Goal: Information Seeking & Learning: Learn about a topic

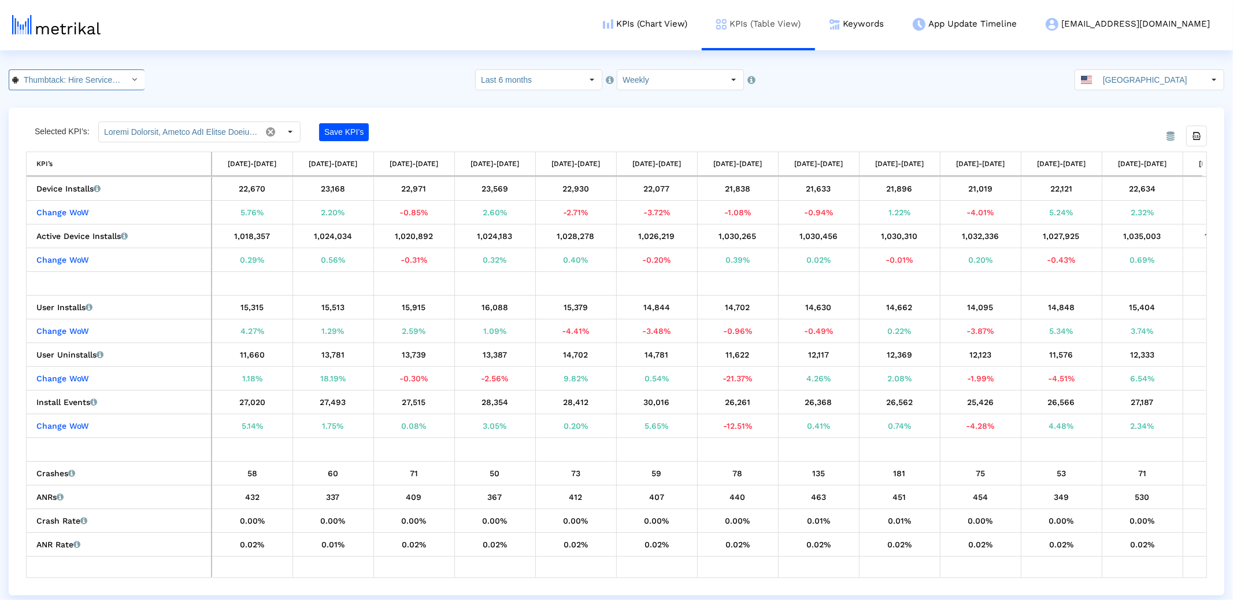
scroll to position [0, 1032]
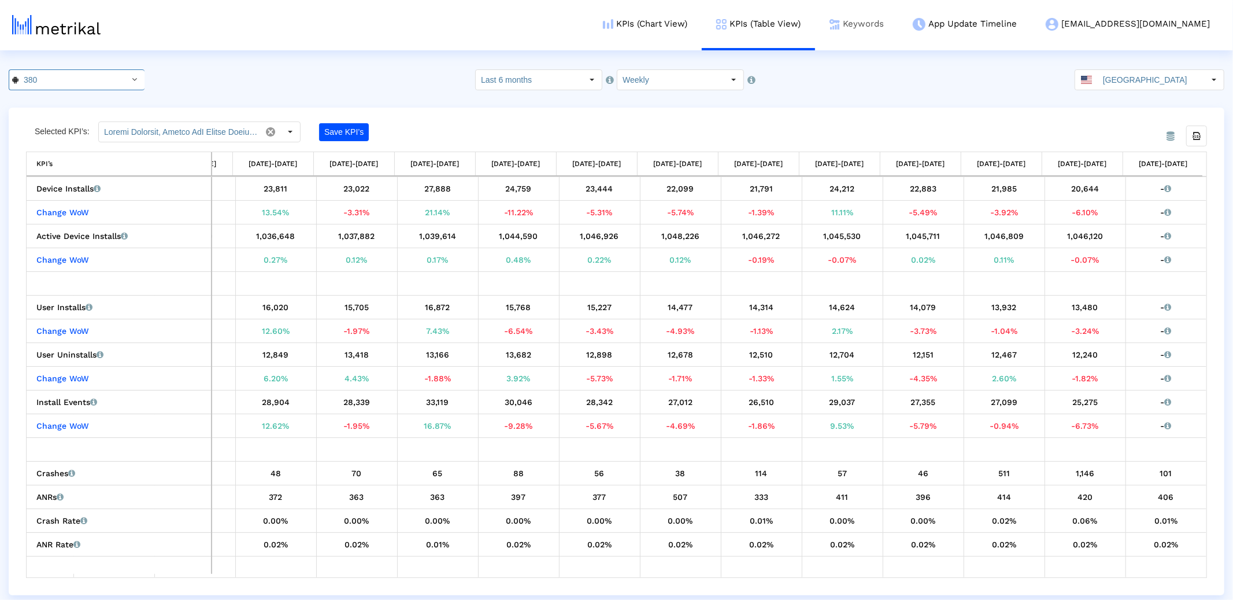
click at [899, 9] on link "Keywords" at bounding box center [856, 24] width 83 height 48
click at [899, 22] on link "Keywords" at bounding box center [856, 24] width 83 height 48
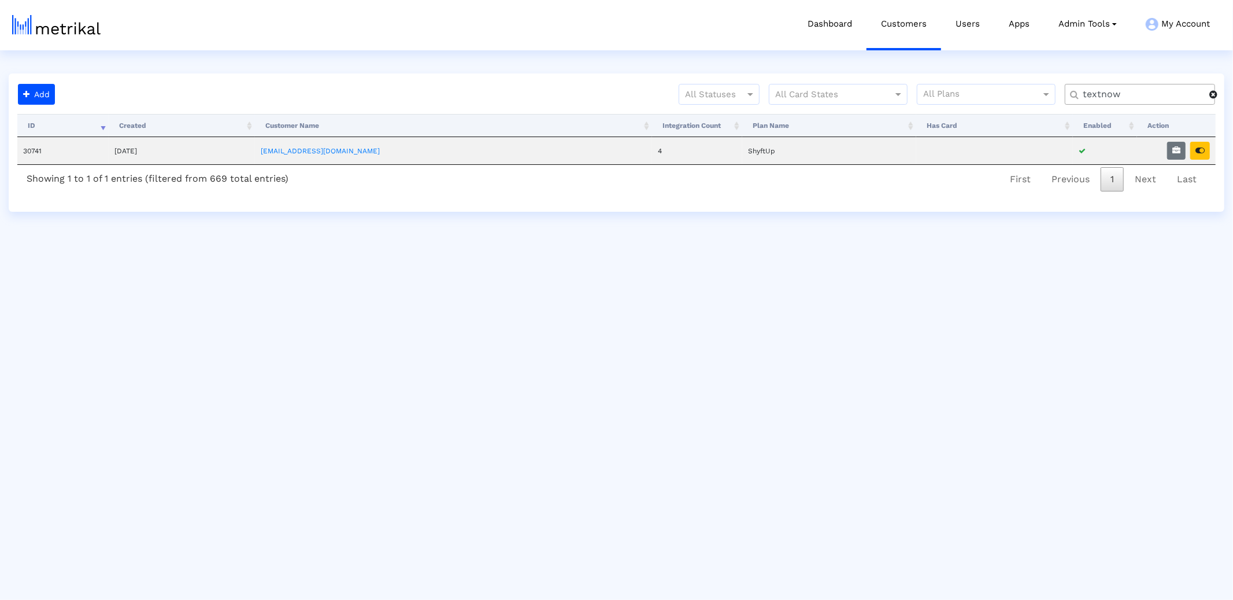
click at [1108, 98] on input "textnow" at bounding box center [1142, 94] width 135 height 12
click at [1208, 149] on button "button" at bounding box center [1201, 151] width 20 height 18
click at [1095, 96] on input "investin" at bounding box center [1142, 94] width 135 height 12
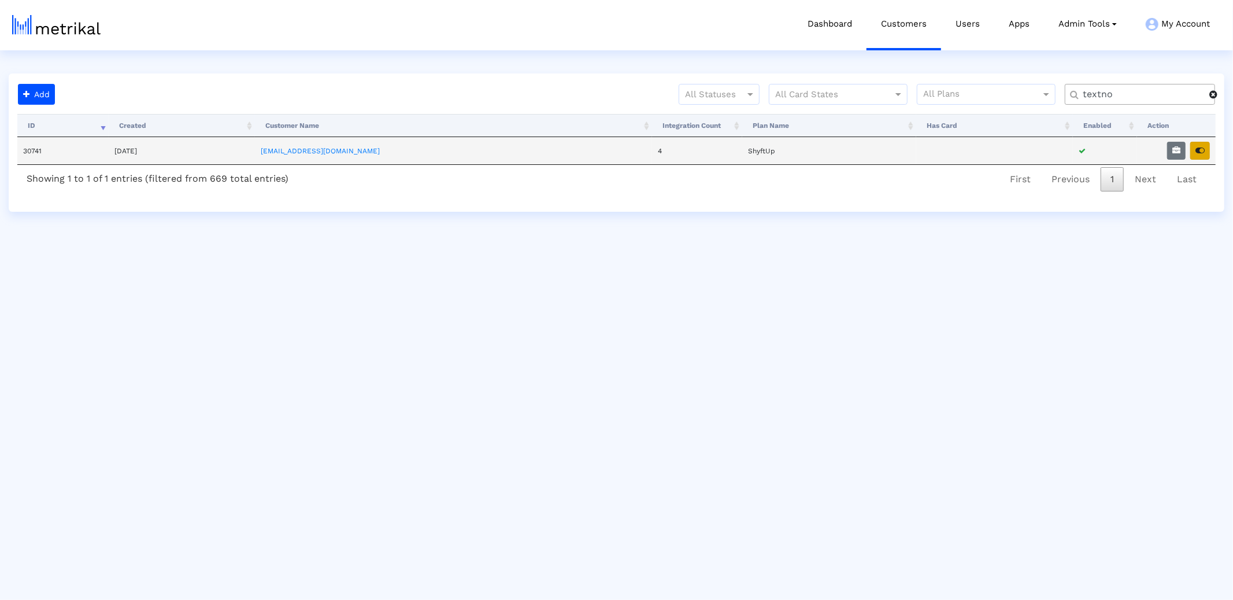
type input "textno"
click at [1203, 154] on icon "button" at bounding box center [1200, 150] width 9 height 8
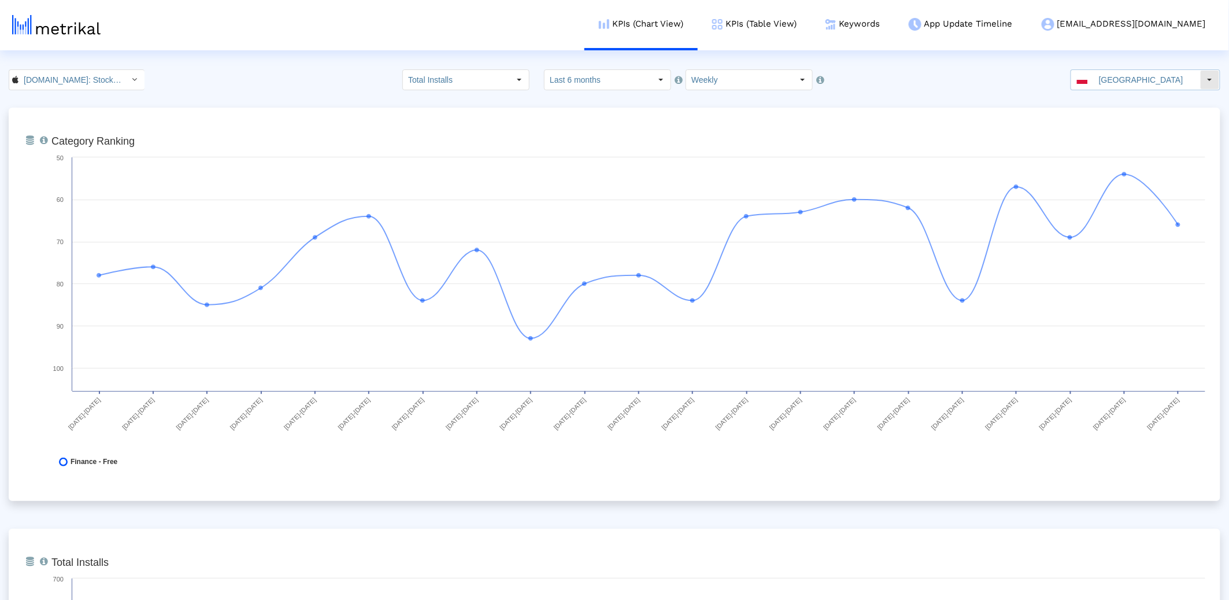
click at [1103, 82] on input "Poland" at bounding box center [1147, 80] width 106 height 20
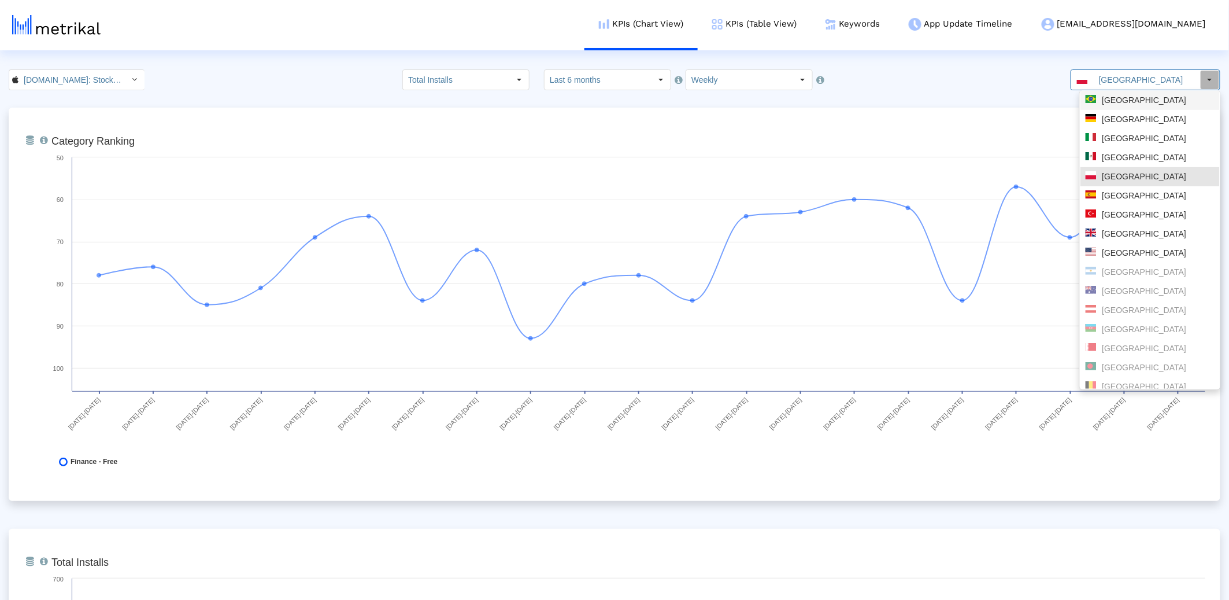
click at [1104, 95] on div "Brazil" at bounding box center [1150, 100] width 129 height 11
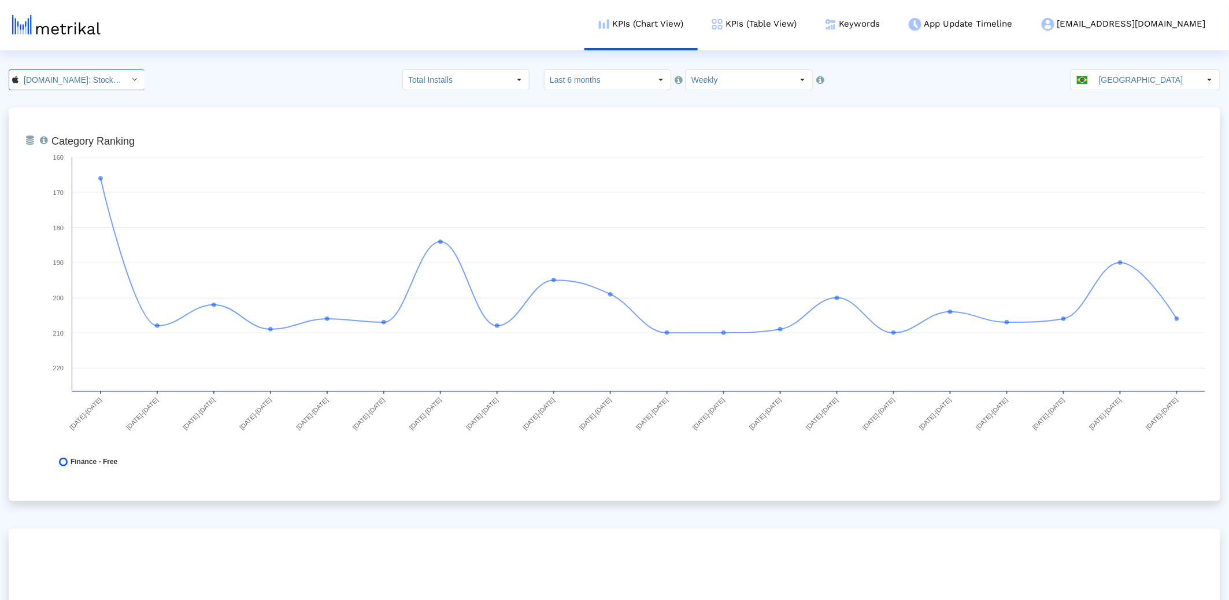
click at [73, 73] on input "Investing.com: Stock Market < 909998122 >" at bounding box center [71, 80] width 104 height 20
click at [71, 123] on div "Investing.com: Stock Market <com.fusionmedia.investing>" at bounding box center [72, 119] width 115 height 11
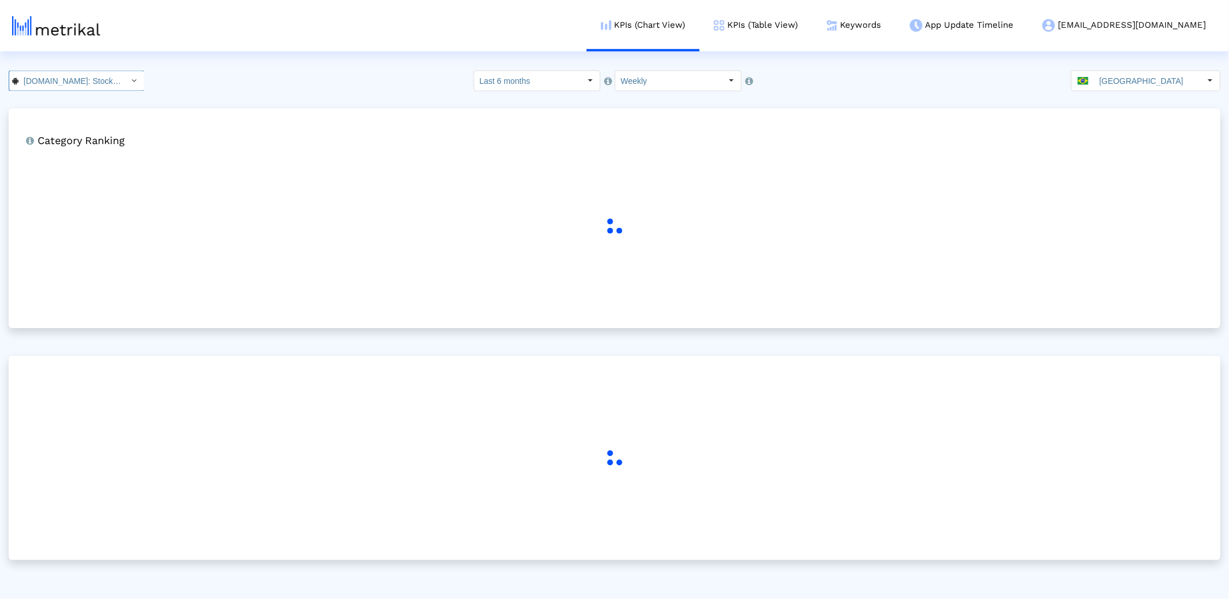
scroll to position [0, 127]
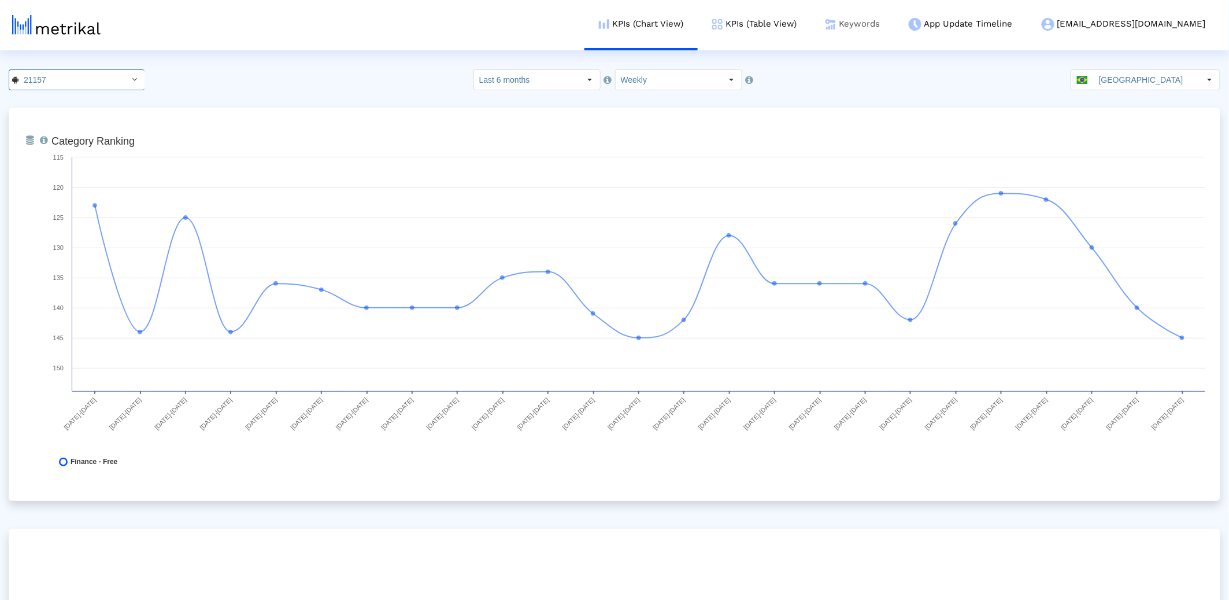
click at [891, 22] on link "Keywords" at bounding box center [852, 24] width 83 height 48
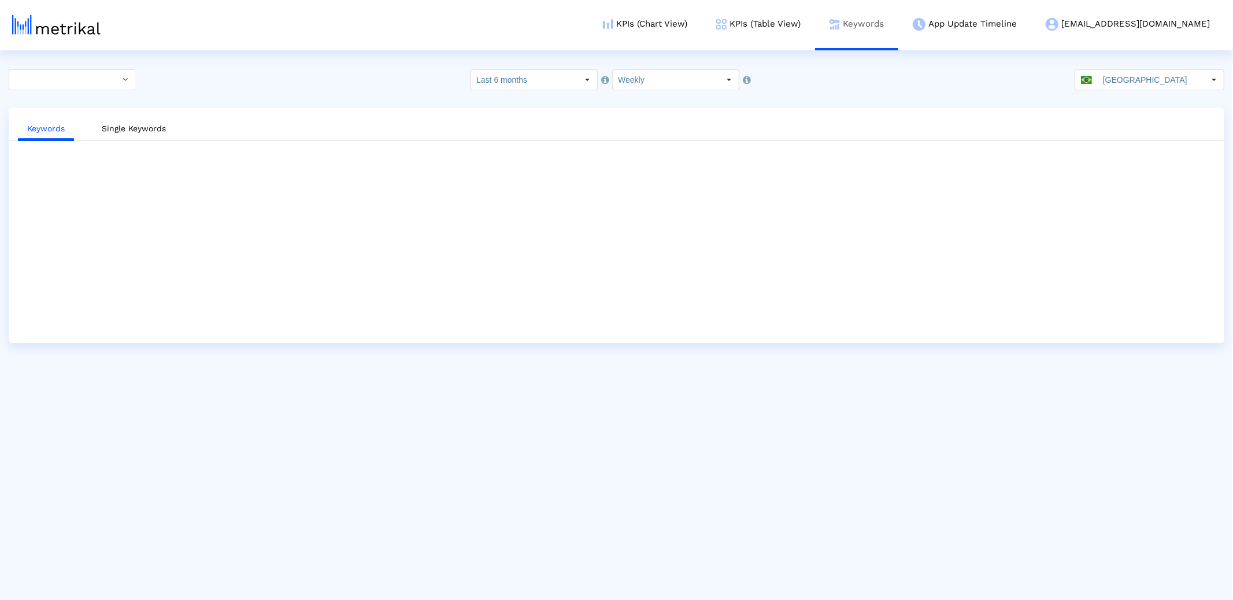
click at [899, 24] on link "Keywords" at bounding box center [856, 24] width 83 height 48
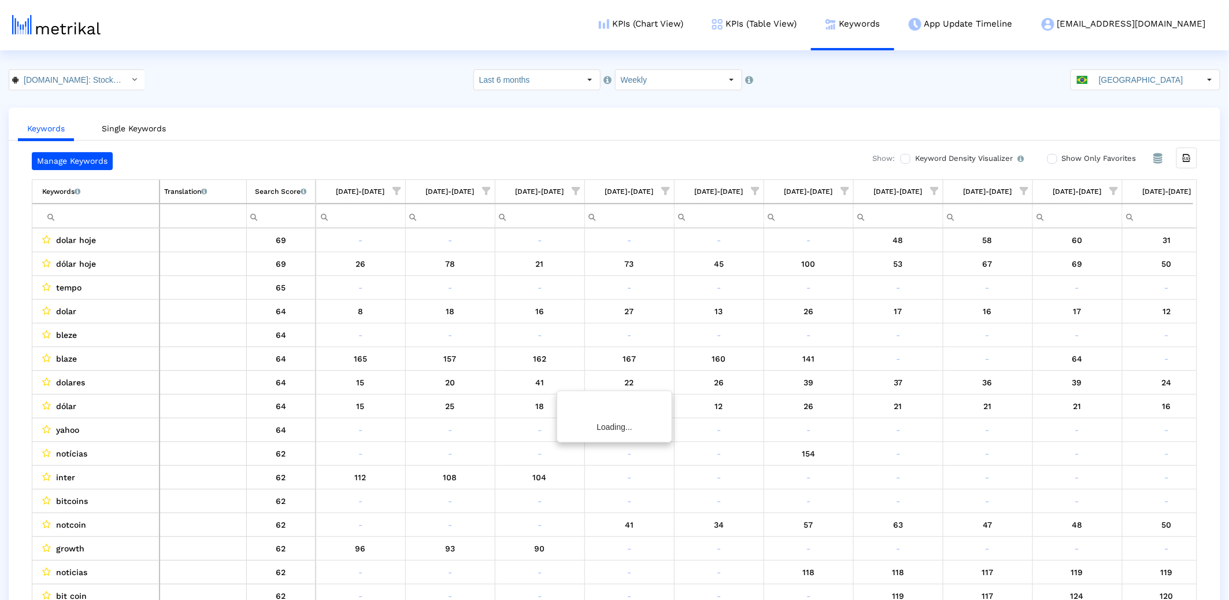
scroll to position [0, 1362]
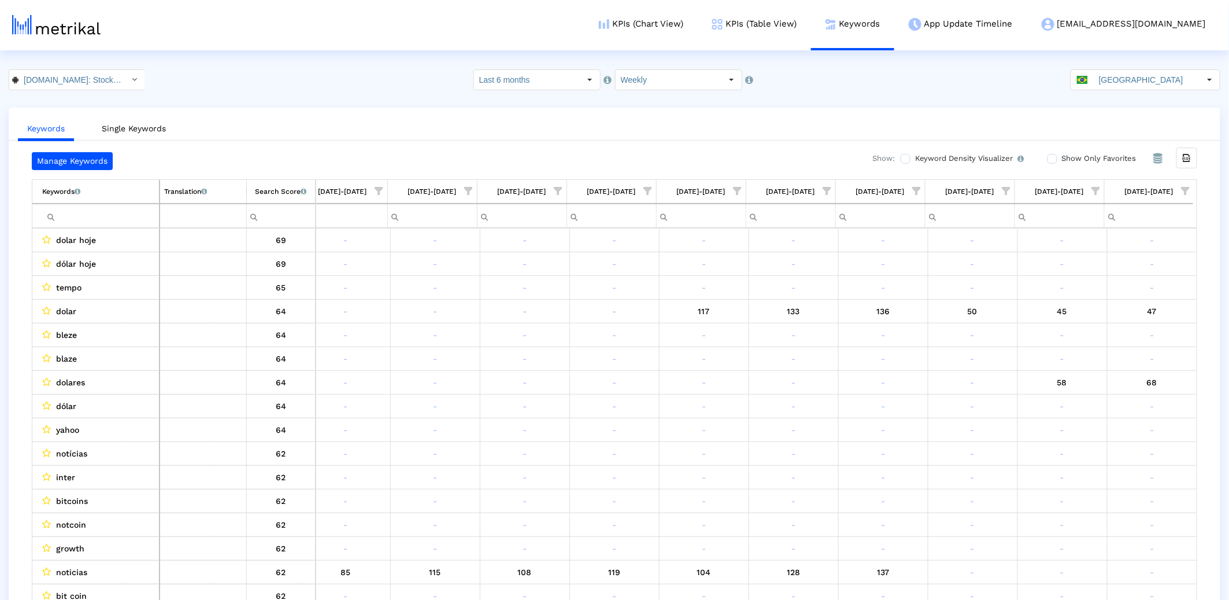
click at [1110, 184] on div "Keywords List of keywords that are currently being tracked in Mobile Action. Tr…" at bounding box center [615, 203] width 1166 height 49
click at [1110, 187] on span "Show filter options for column '09/21/25-09/27/25'" at bounding box center [1186, 191] width 8 height 8
click at [1066, 269] on span "Filter options" at bounding box center [1072, 274] width 13 height 13
click at [1075, 291] on span "Filter options" at bounding box center [1072, 297] width 13 height 13
click at [1069, 316] on span "Filter options" at bounding box center [1072, 321] width 13 height 13
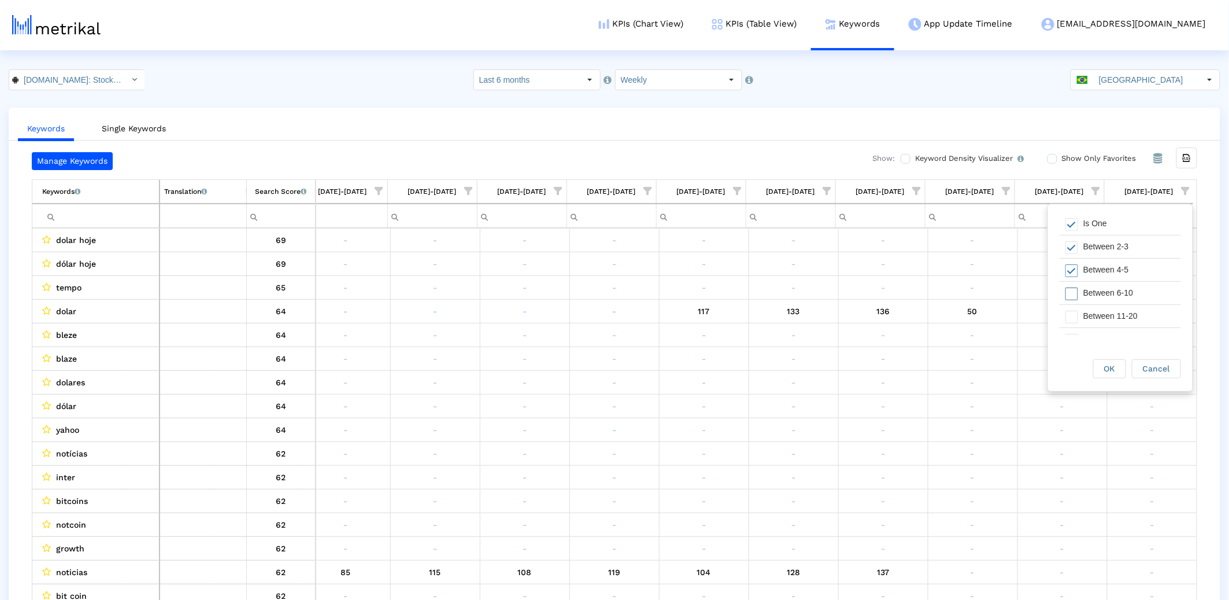
scroll to position [65, 0]
click at [1078, 272] on span "Filter options" at bounding box center [1072, 278] width 13 height 13
click at [1110, 367] on span "OK" at bounding box center [1109, 368] width 11 height 9
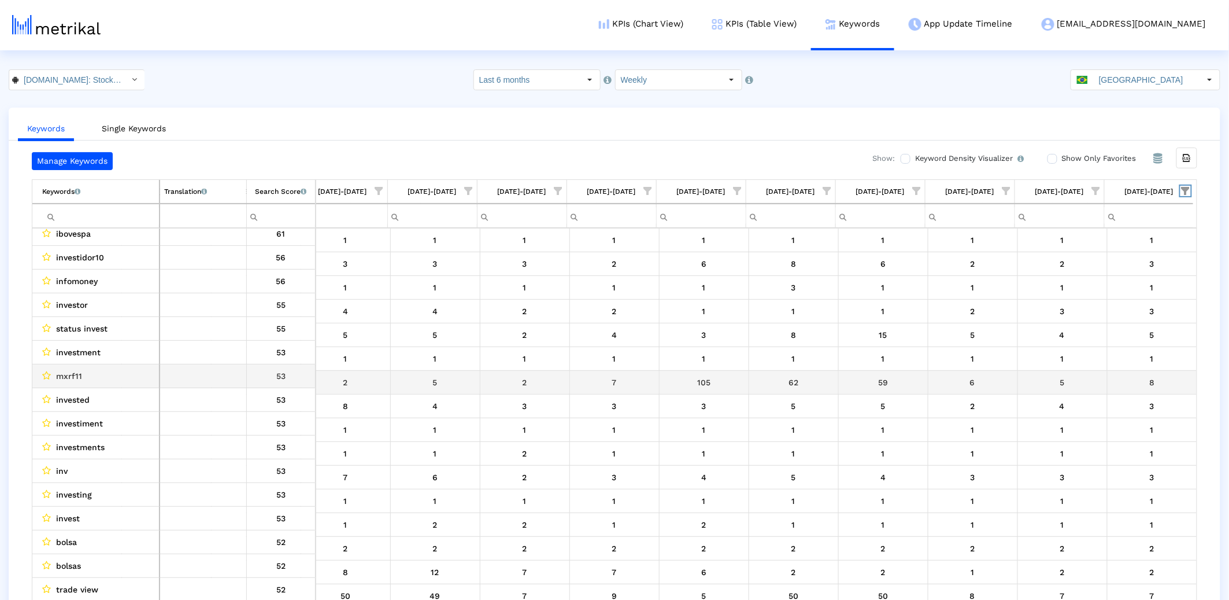
scroll to position [0, 0]
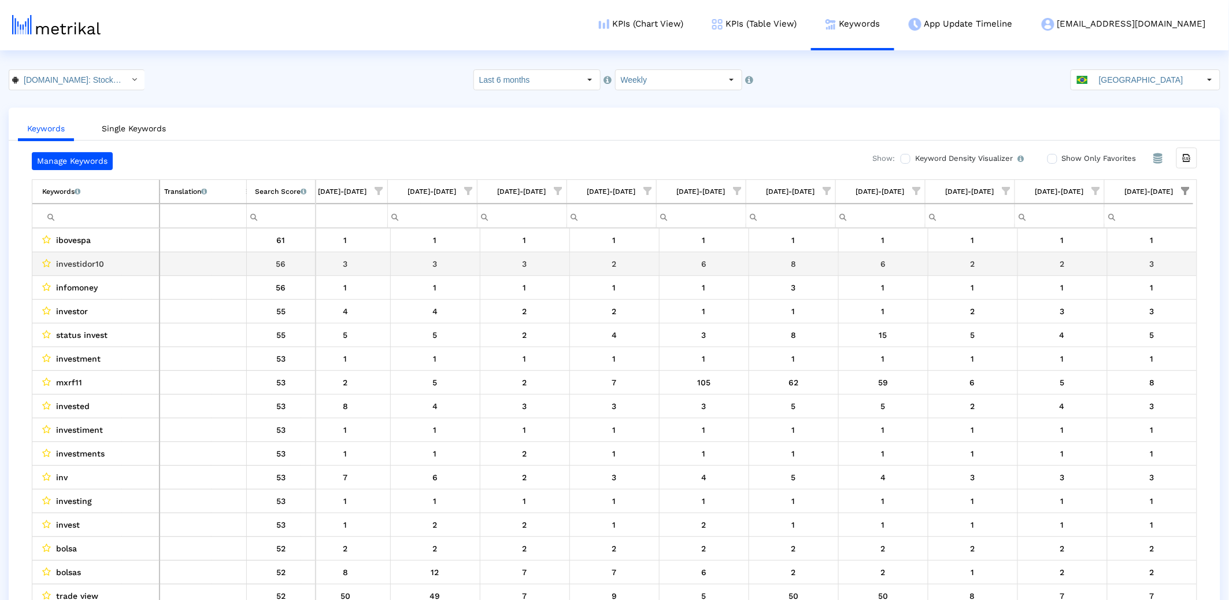
click at [97, 261] on span "investidor10" at bounding box center [80, 263] width 48 height 15
click at [96, 261] on span "investidor10" at bounding box center [80, 263] width 48 height 15
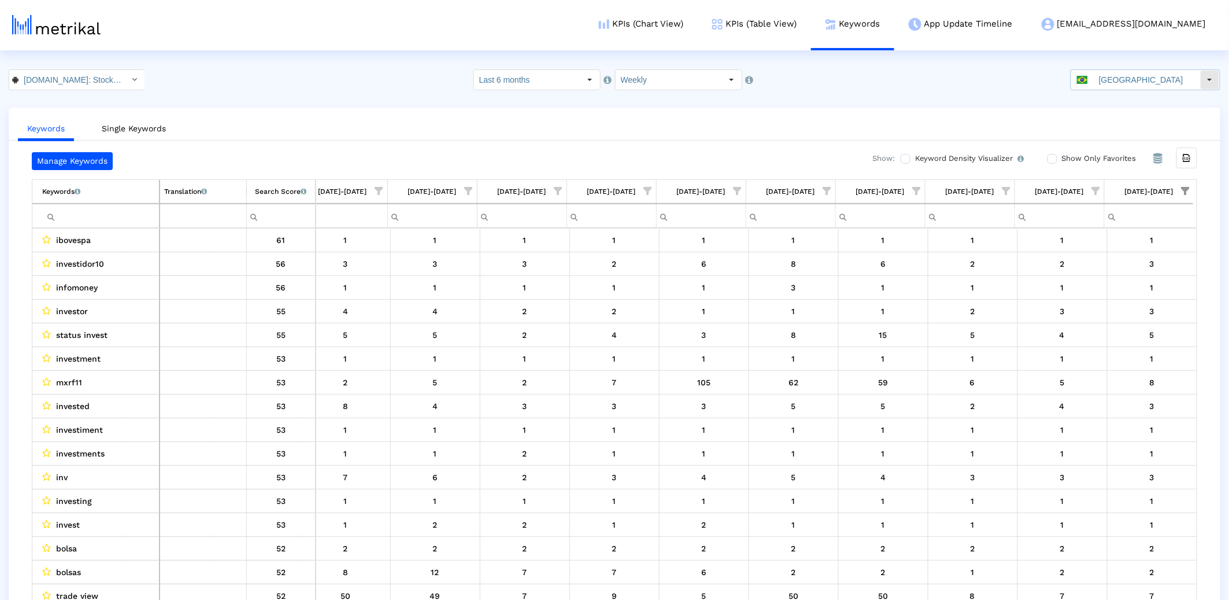
click at [1110, 80] on input "Brazil" at bounding box center [1147, 80] width 106 height 20
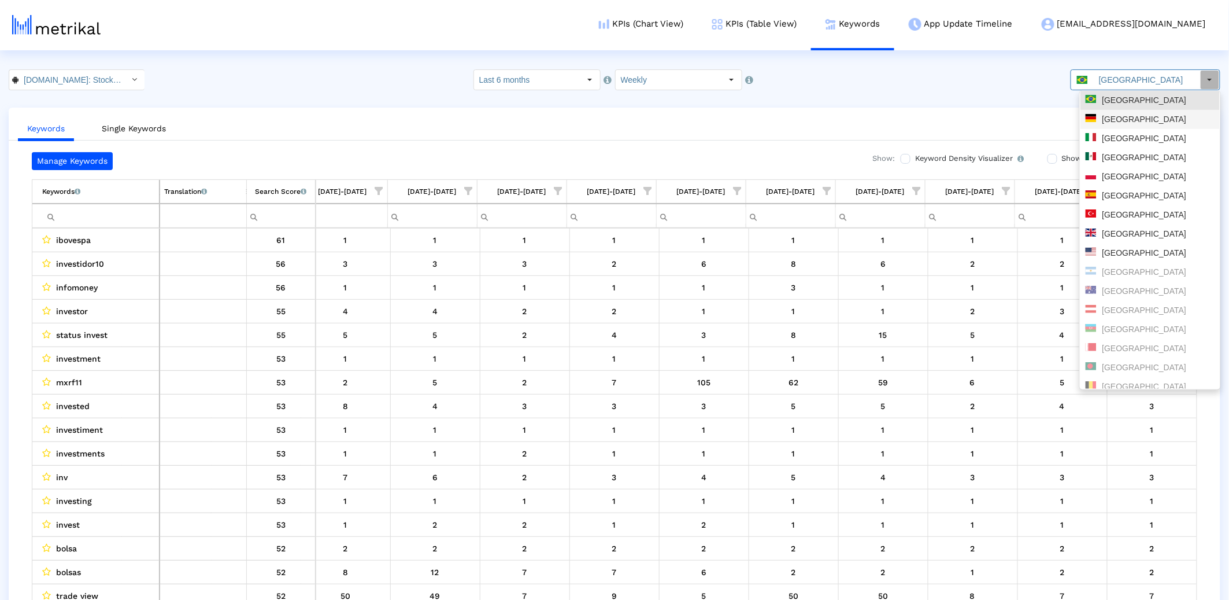
click at [1110, 123] on div "Germany" at bounding box center [1150, 119] width 129 height 11
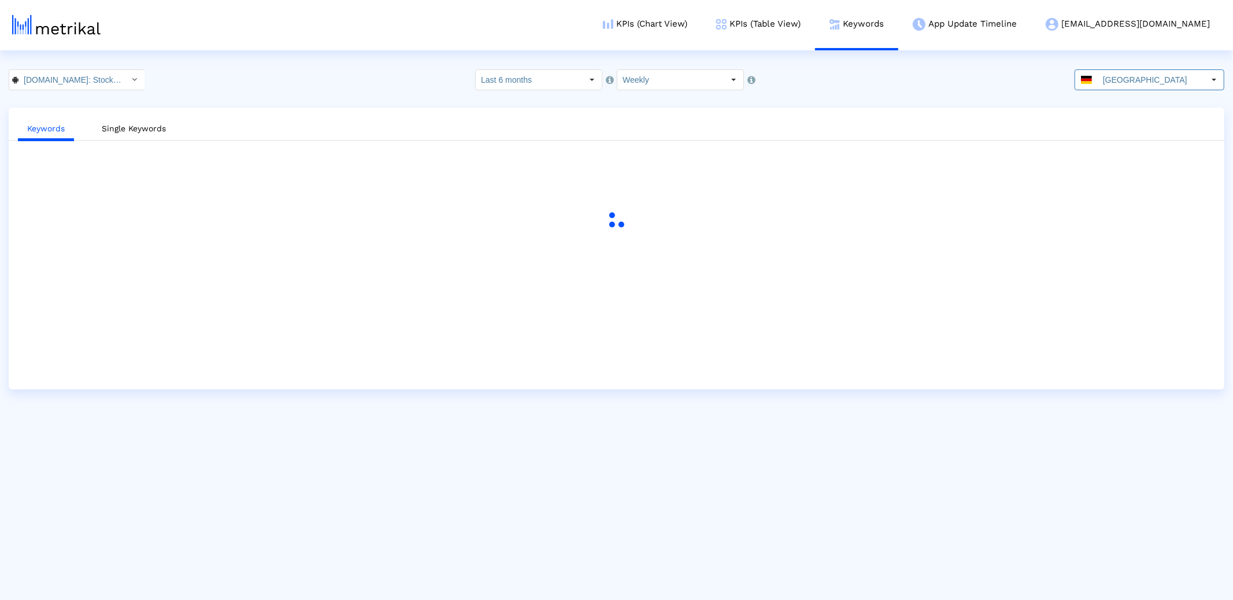
click at [848, 114] on ul "Keywords Single Keywords" at bounding box center [617, 126] width 1216 height 27
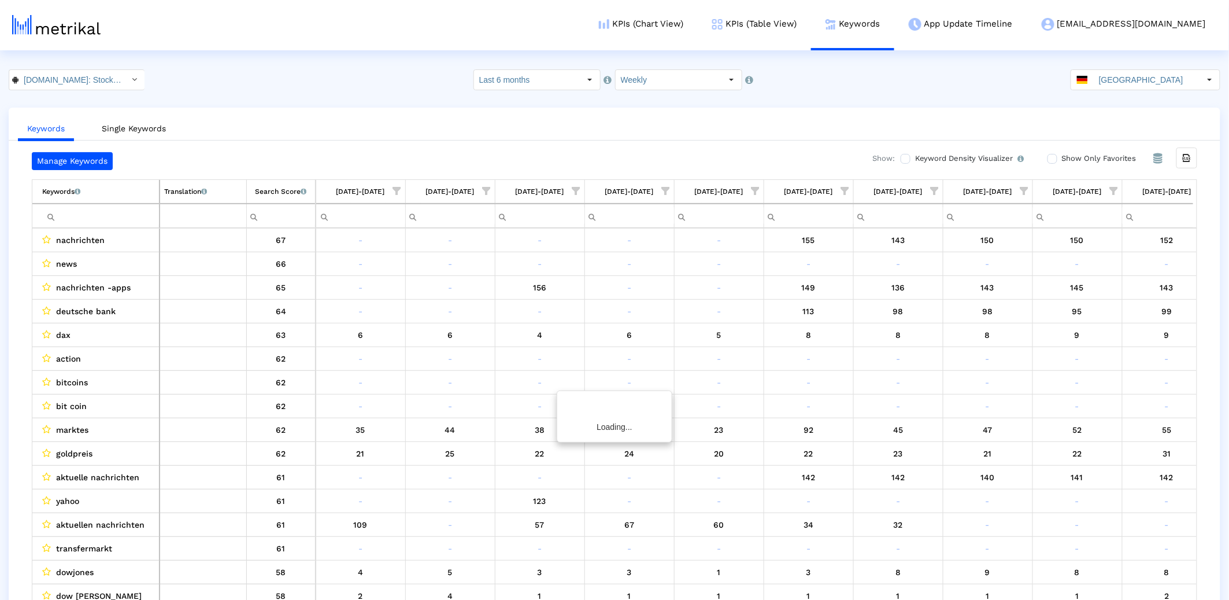
scroll to position [0, 1362]
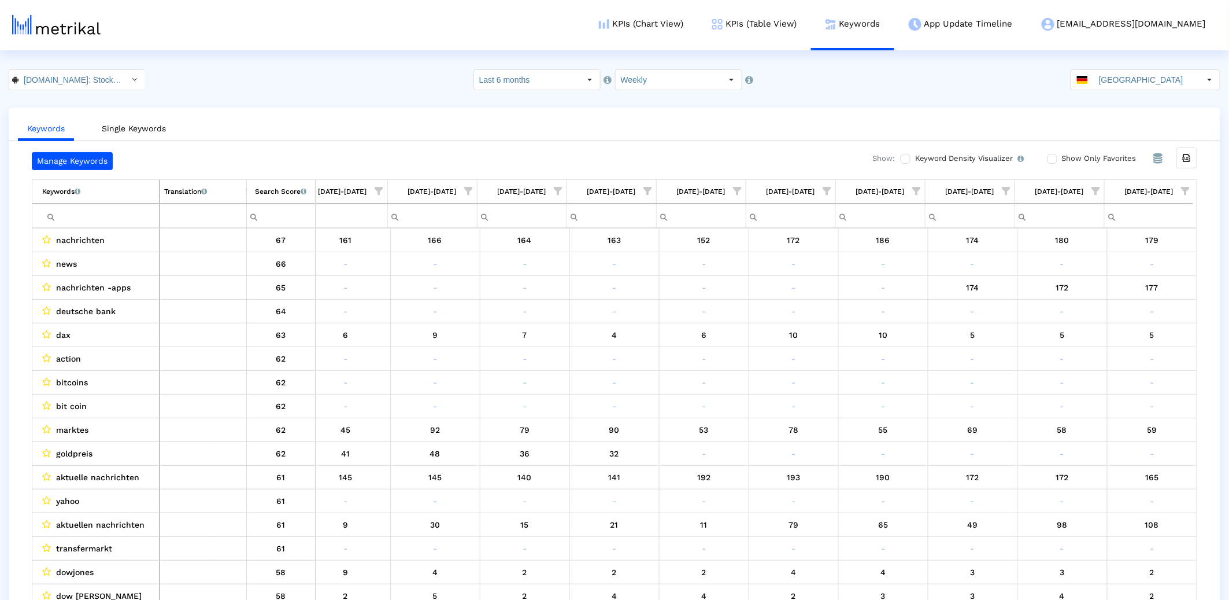
drag, startPoint x: 1185, startPoint y: 186, endPoint x: 1187, endPoint y: 174, distance: 11.8
click at [1110, 187] on span "Show filter options for column '09/21/25-09/27/25'" at bounding box center [1186, 191] width 8 height 8
drag, startPoint x: 1096, startPoint y: 275, endPoint x: 1088, endPoint y: 299, distance: 25.1
click at [1096, 275] on div "Is One" at bounding box center [1129, 274] width 103 height 23
click at [1087, 300] on div "Between 2-3" at bounding box center [1129, 297] width 103 height 23
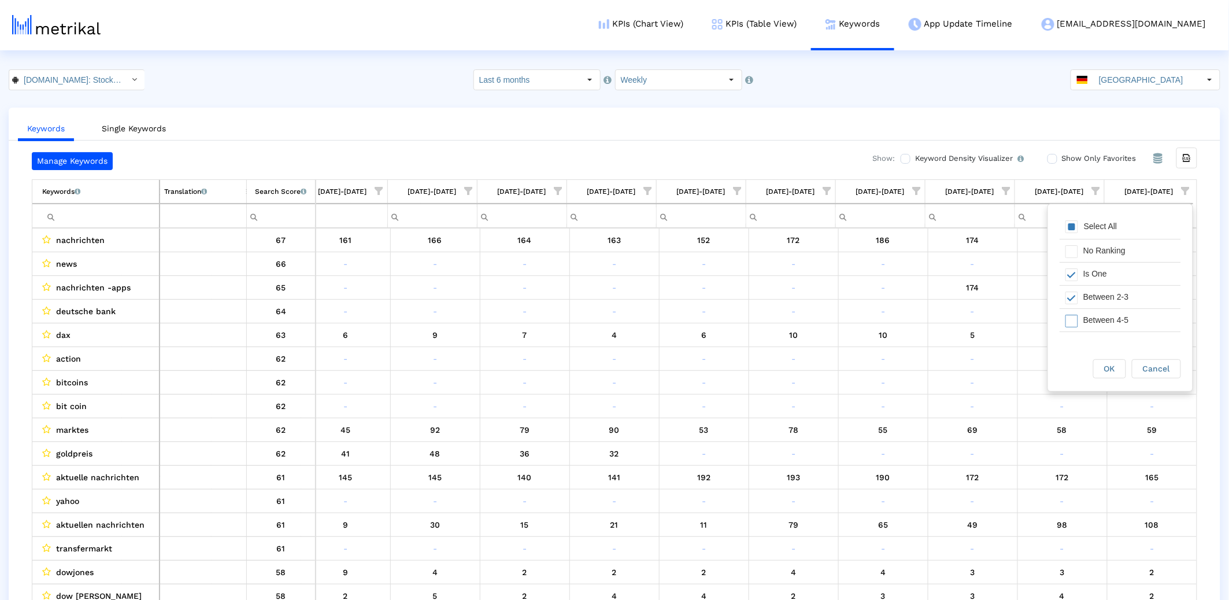
click at [1079, 322] on div "Between 4-5" at bounding box center [1129, 320] width 103 height 23
drag, startPoint x: 1078, startPoint y: 323, endPoint x: 1092, endPoint y: 339, distance: 21.8
click at [1078, 323] on div "Between 6-10" at bounding box center [1129, 317] width 103 height 23
click at [1110, 368] on span "OK" at bounding box center [1109, 368] width 11 height 9
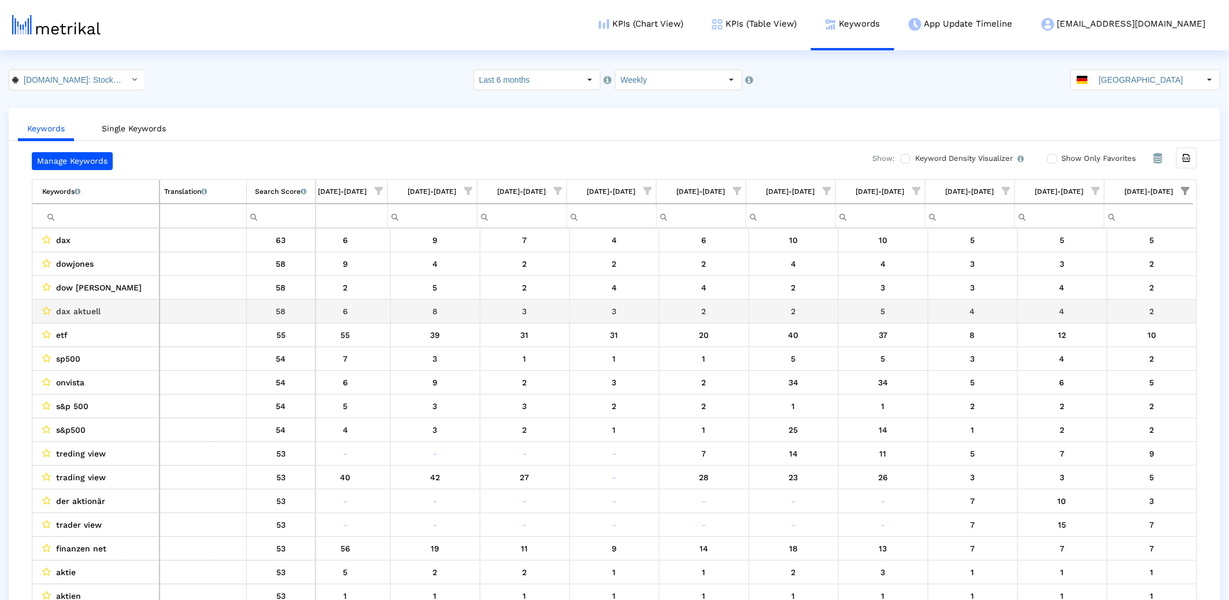
click at [125, 308] on div "dax aktuell" at bounding box center [98, 311] width 113 height 15
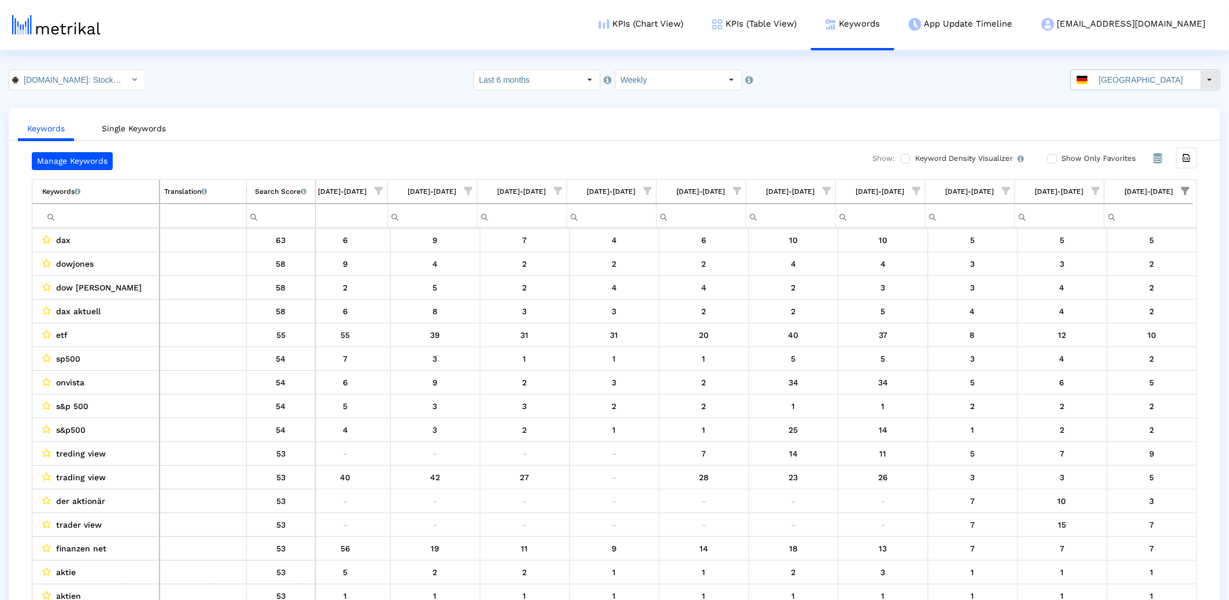
click at [1110, 75] on input "Germany" at bounding box center [1147, 80] width 106 height 20
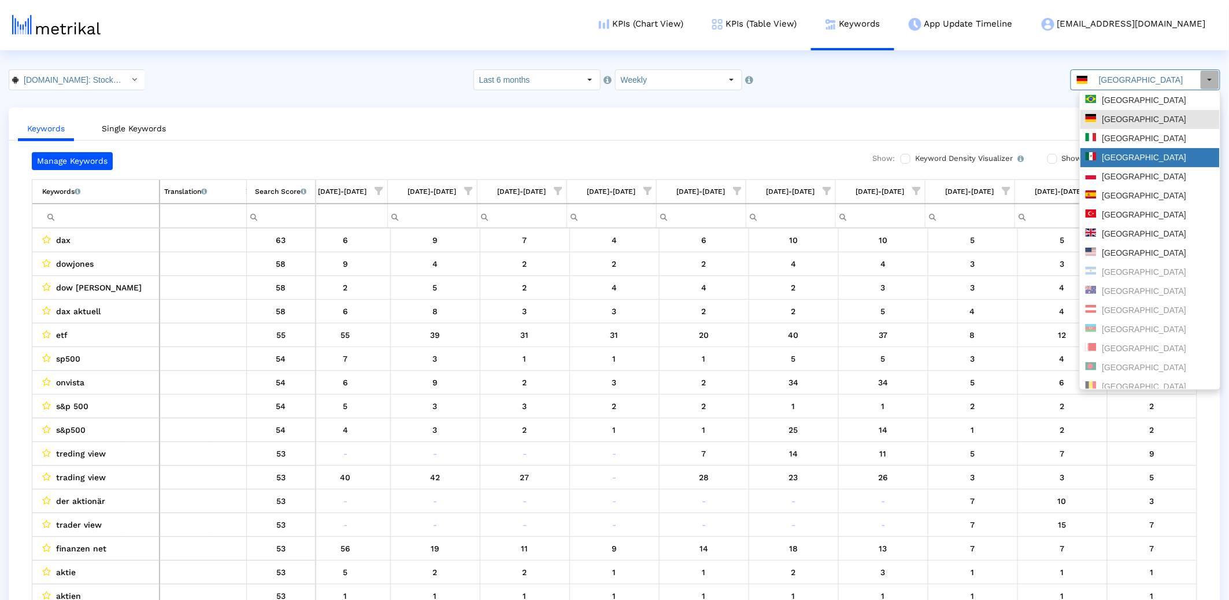
drag, startPoint x: 1113, startPoint y: 157, endPoint x: 1070, endPoint y: 162, distance: 43.7
click at [1110, 157] on div "Mexico" at bounding box center [1150, 157] width 129 height 11
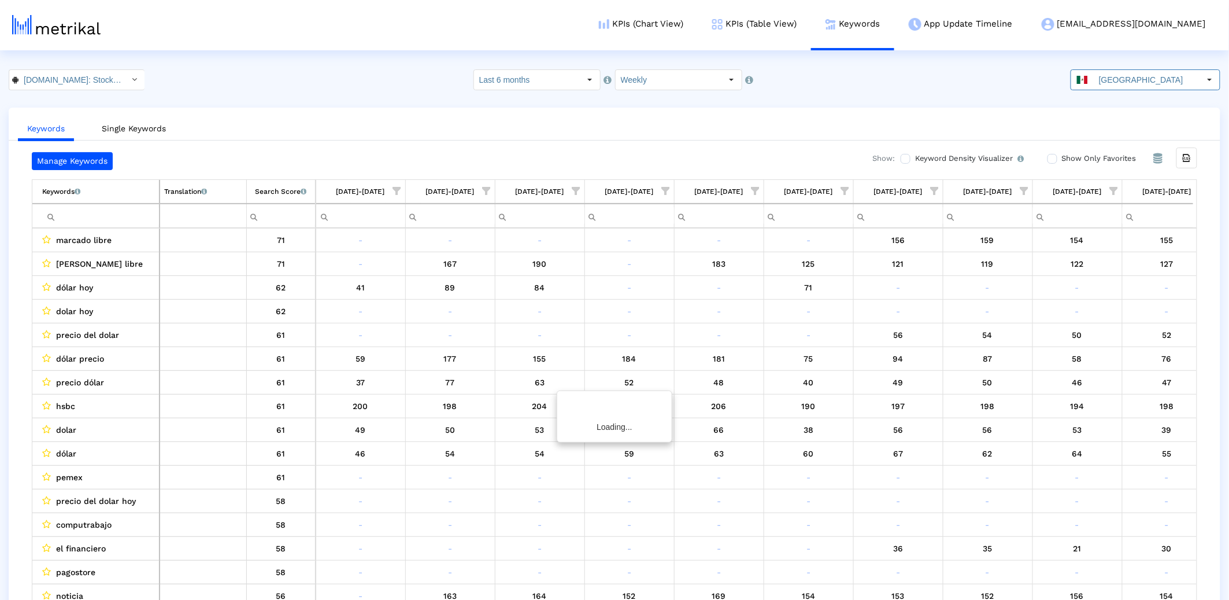
scroll to position [0, 1362]
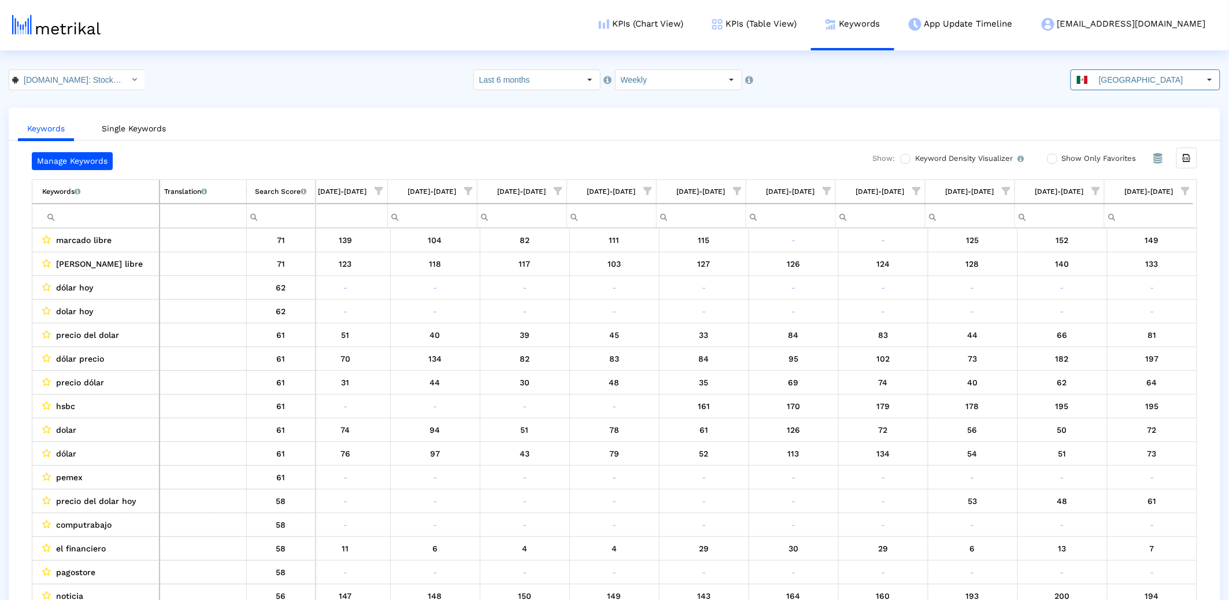
click at [1110, 191] on span "Show filter options for column '09/21/25-09/27/25'" at bounding box center [1186, 191] width 8 height 8
drag, startPoint x: 1087, startPoint y: 281, endPoint x: 1083, endPoint y: 313, distance: 32.6
click at [1088, 284] on div "Select All No Ranking Is One Between 2-3 Between 4-5 Between 6-10 Between 11-20…" at bounding box center [1120, 308] width 121 height 185
drag, startPoint x: 1079, startPoint y: 299, endPoint x: 1079, endPoint y: 306, distance: 6.9
click at [1080, 302] on div "Between 2-3" at bounding box center [1129, 297] width 103 height 23
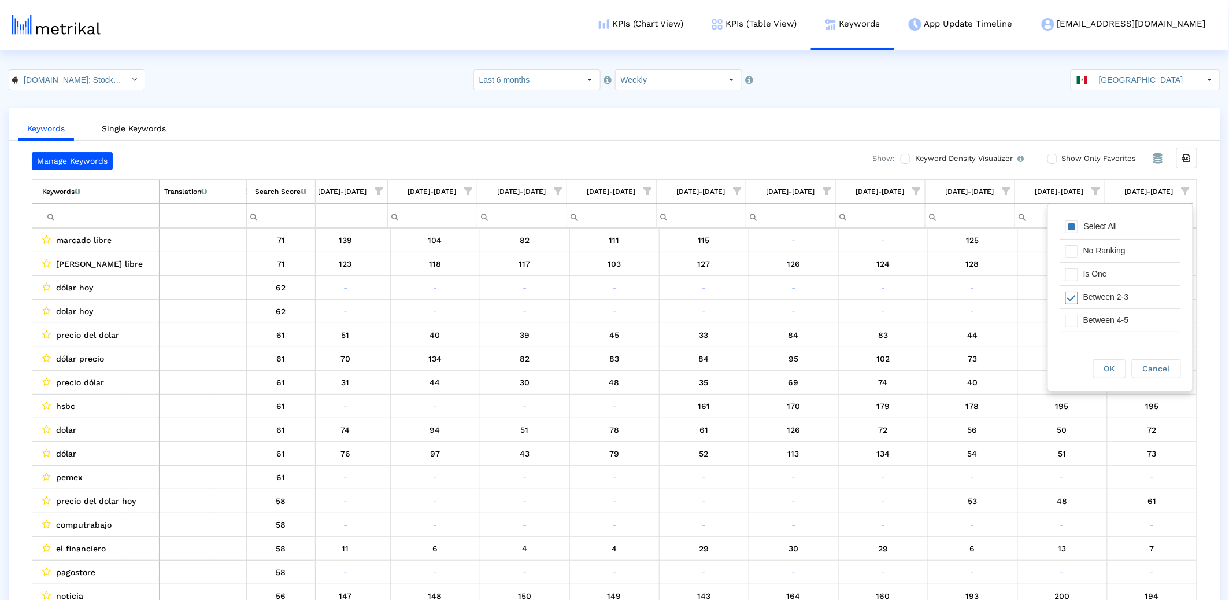
click at [1073, 280] on div "Filter options" at bounding box center [1069, 274] width 18 height 23
click at [1077, 320] on span "Filter options" at bounding box center [1072, 321] width 13 height 13
click at [1080, 319] on div "Between 6-10" at bounding box center [1129, 319] width 103 height 23
click at [1110, 368] on div "OK" at bounding box center [1110, 369] width 32 height 18
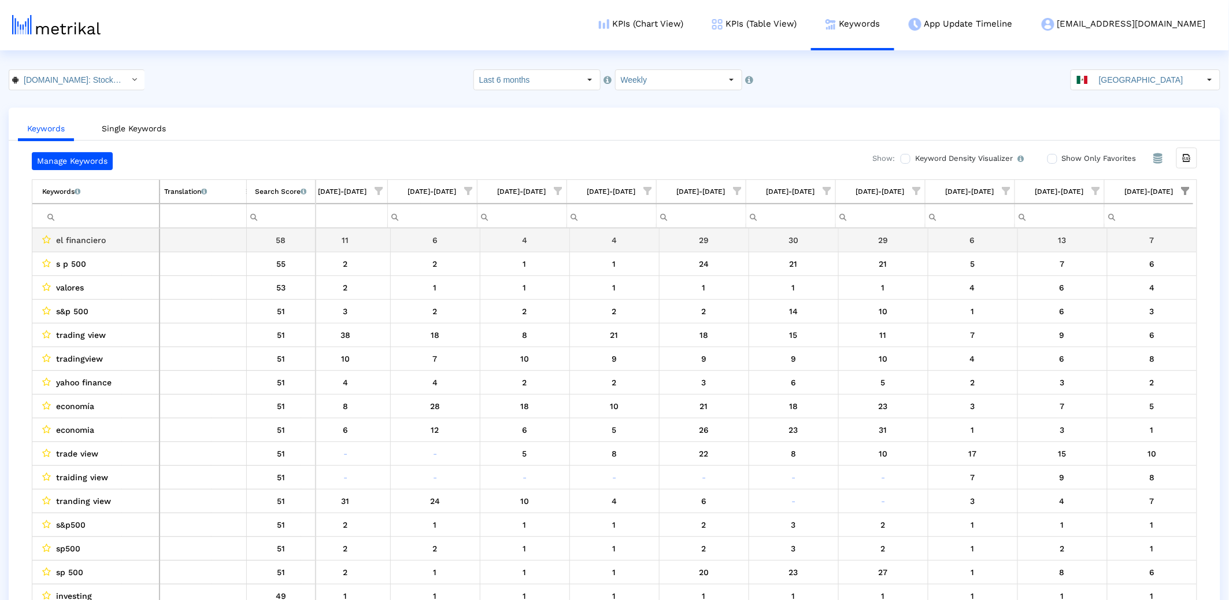
click at [127, 236] on div "el financiero" at bounding box center [98, 239] width 113 height 15
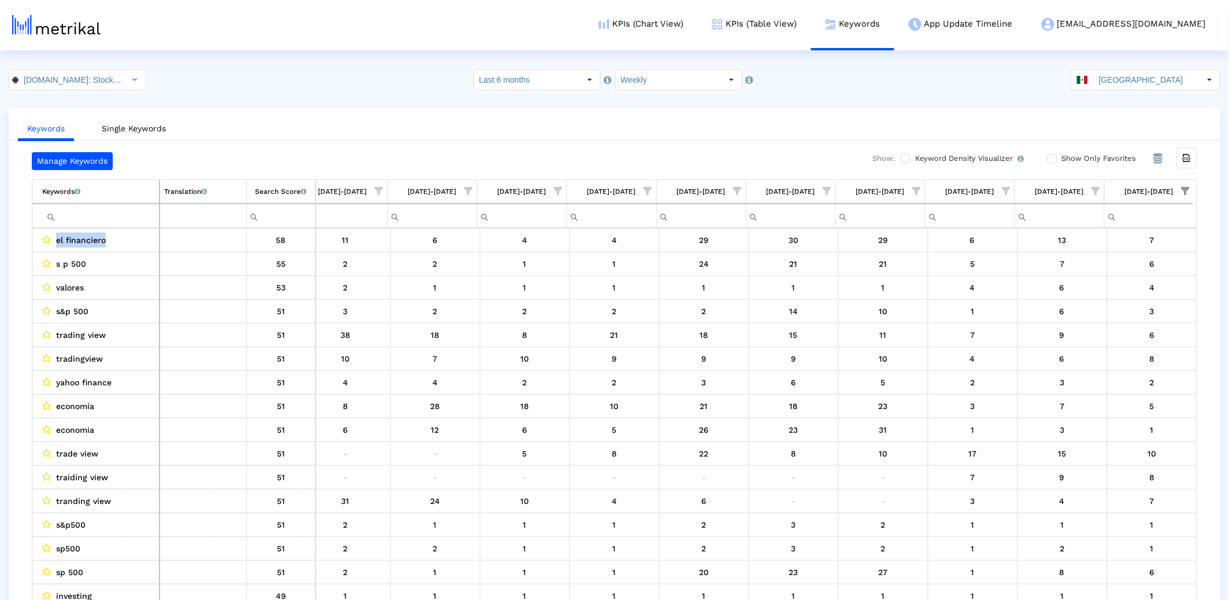
copy span "el financiero"
click at [1110, 66] on html "KPIs (Chart View) KPIs (Table View) Keywords App Update Timeline investing@shyf…" at bounding box center [614, 311] width 1229 height 623
click at [1110, 78] on input "Mexico" at bounding box center [1147, 80] width 106 height 20
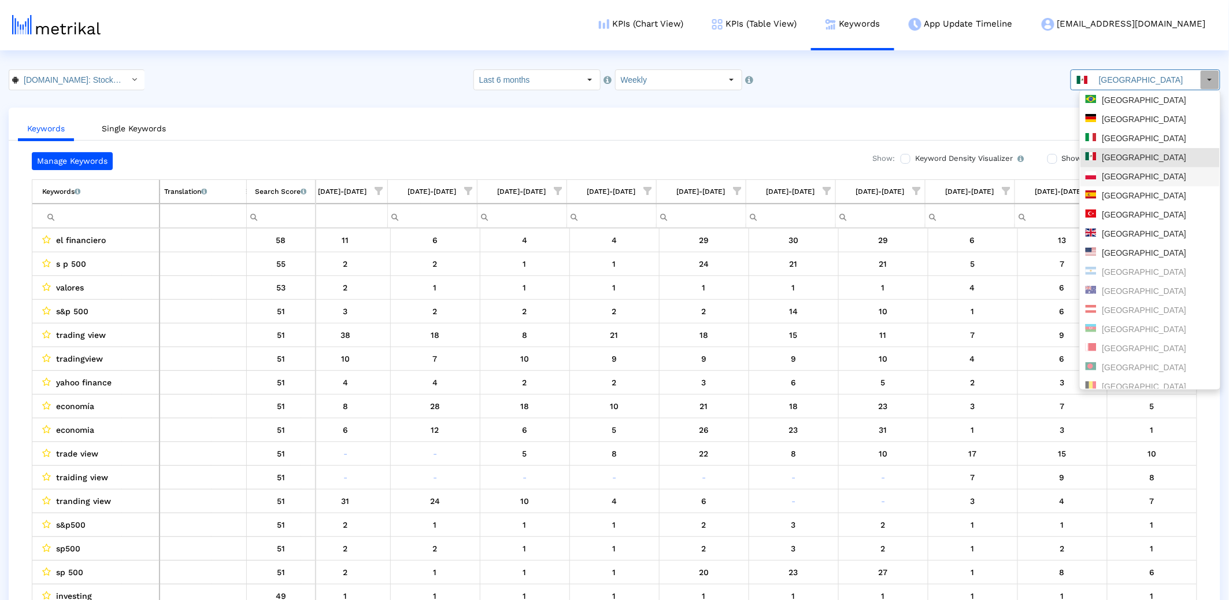
click at [1104, 178] on div "Poland" at bounding box center [1150, 176] width 129 height 11
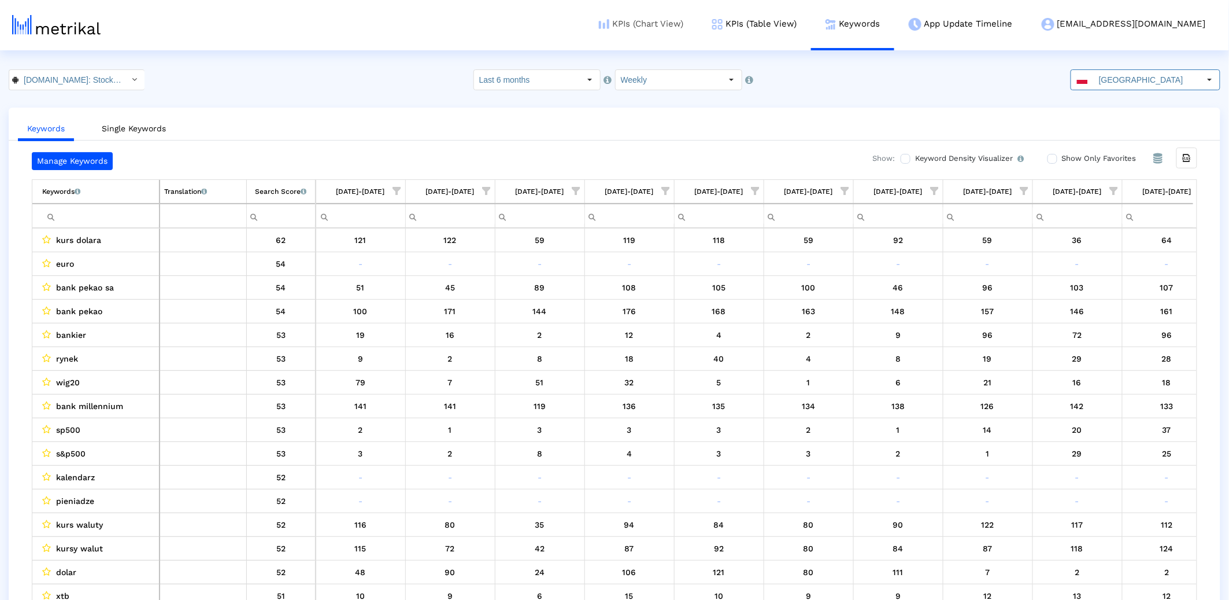
scroll to position [0, 287]
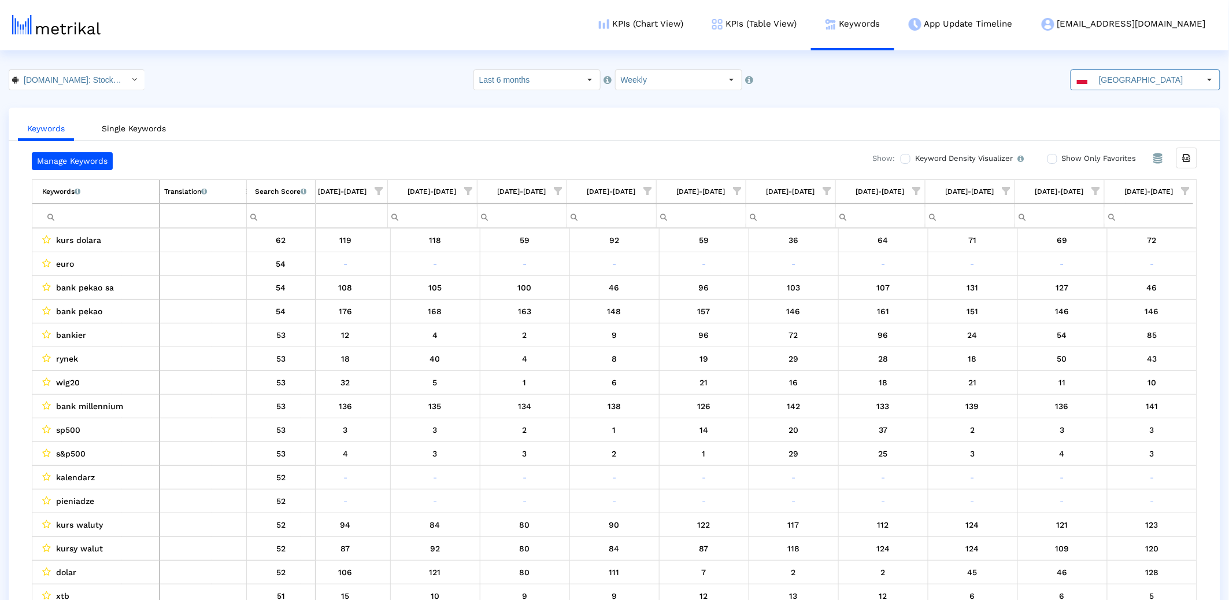
click at [1110, 187] on span "Show filter options for column '09/21/25-09/27/25'" at bounding box center [1186, 191] width 8 height 8
drag, startPoint x: 1118, startPoint y: 275, endPoint x: 1114, endPoint y: 296, distance: 21.2
click at [1110, 276] on div "Is One" at bounding box center [1129, 274] width 103 height 23
click at [1110, 296] on div "Between 2-3" at bounding box center [1129, 297] width 103 height 23
click at [1103, 319] on div "Between 4-5" at bounding box center [1129, 320] width 103 height 23
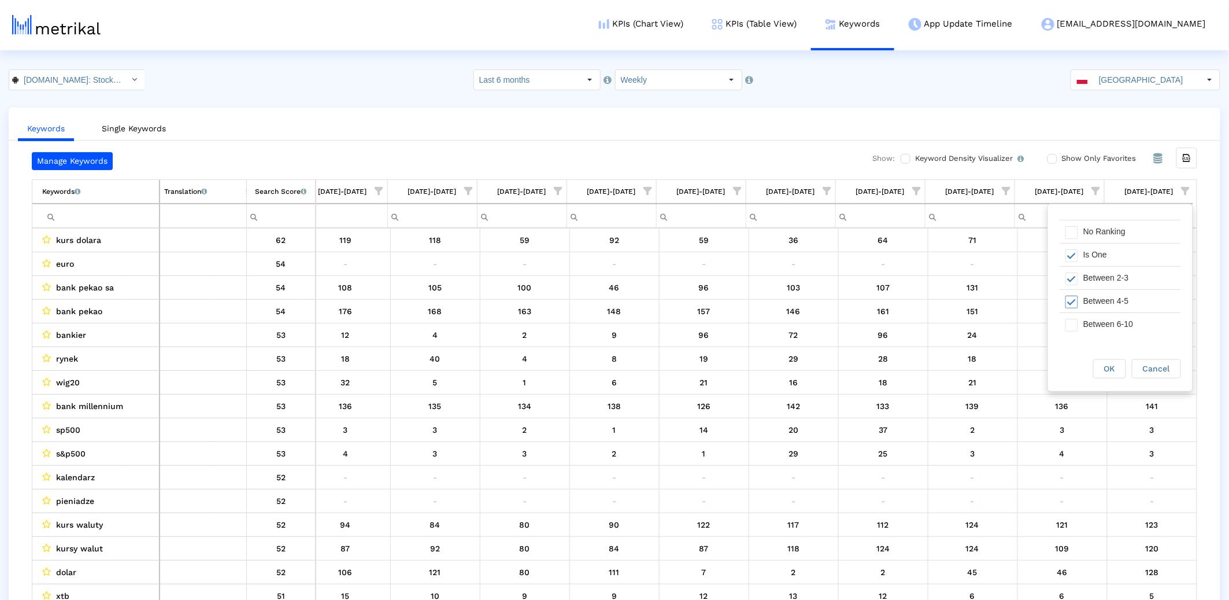
scroll to position [20, 0]
click at [1103, 320] on div "Between 6-10" at bounding box center [1129, 323] width 103 height 23
click at [1110, 377] on div "OK" at bounding box center [1110, 369] width 32 height 18
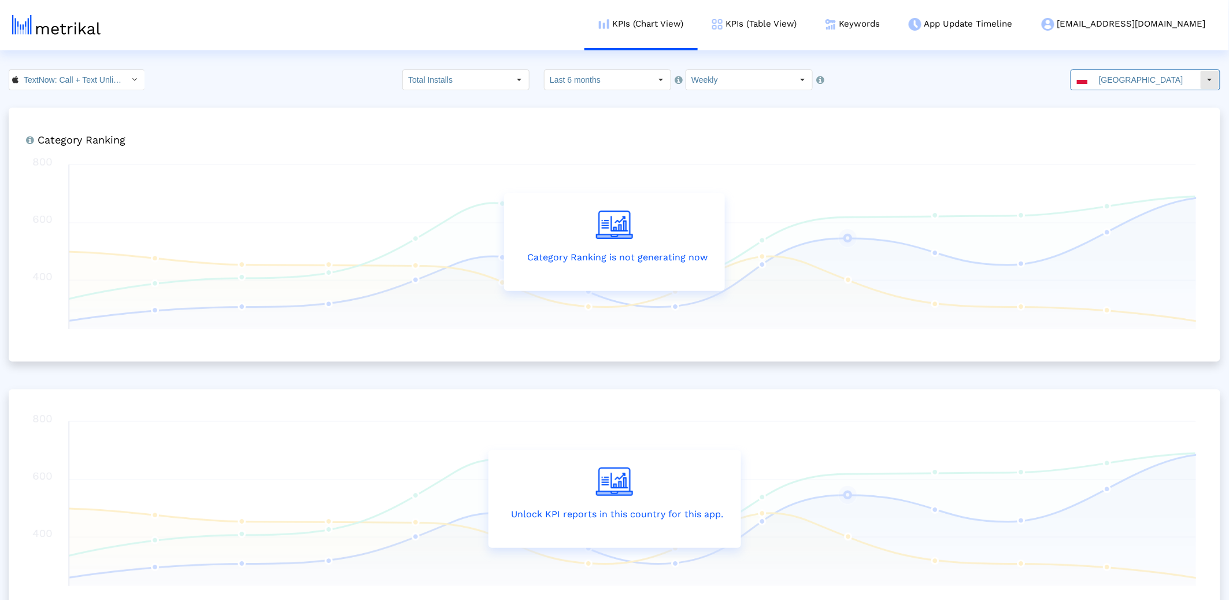
click at [1166, 78] on input "Poland" at bounding box center [1147, 80] width 106 height 20
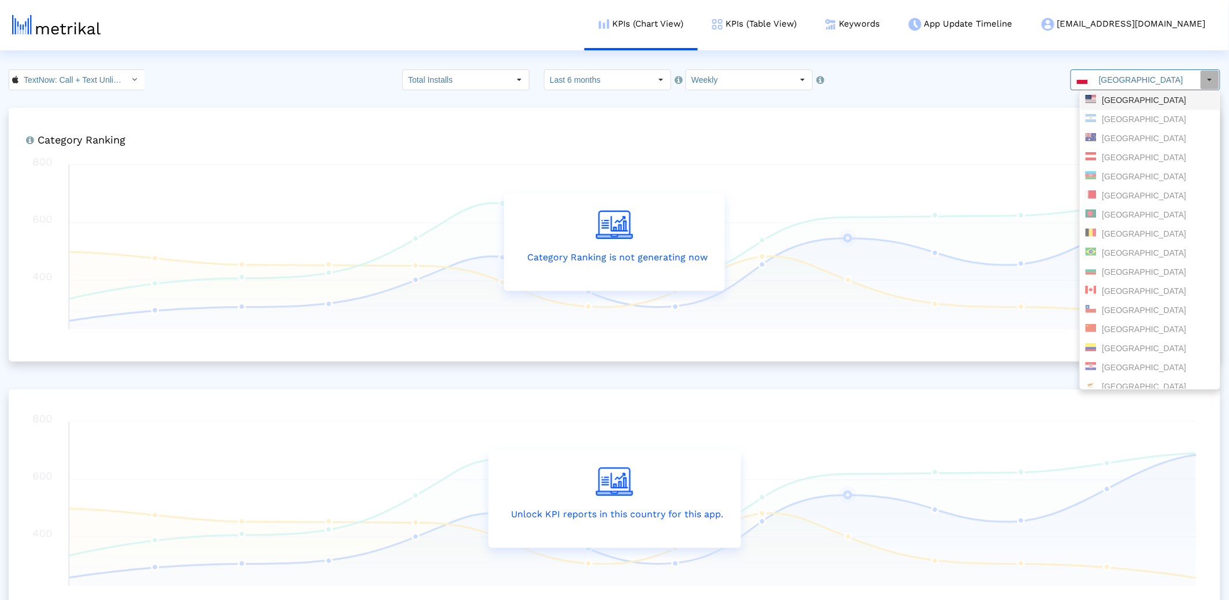
click at [1125, 103] on div "[GEOGRAPHIC_DATA]" at bounding box center [1150, 100] width 129 height 11
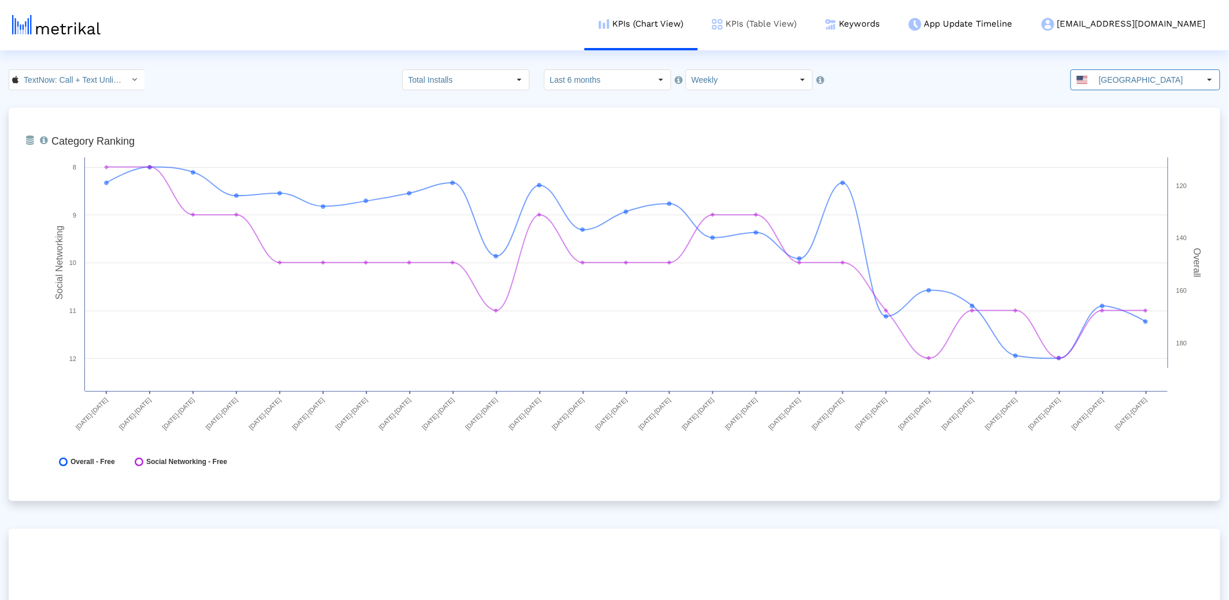
click at [811, 27] on link "KPIs (Table View)" at bounding box center [754, 24] width 113 height 48
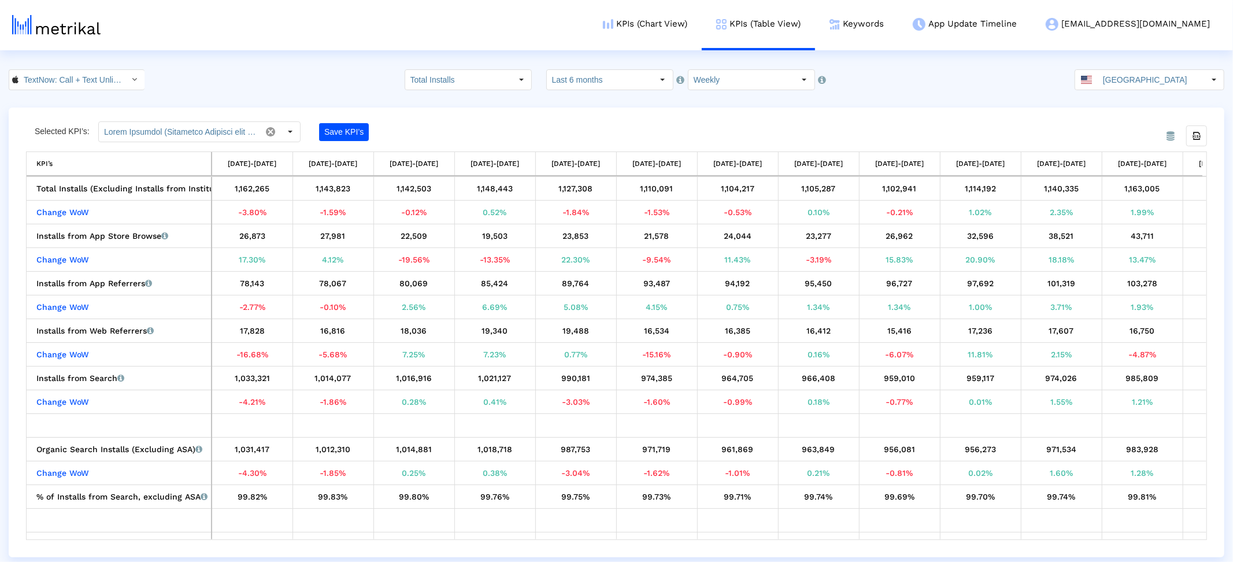
drag, startPoint x: 102, startPoint y: 65, endPoint x: 101, endPoint y: 71, distance: 5.9
click at [102, 68] on html "KPIs (Chart View) KPIs (Table View) Keywords App Update Timeline textnow@shyftu…" at bounding box center [616, 278] width 1233 height 557
click at [101, 73] on input "TextNow: Call + Text Unlimited < 314716233 >" at bounding box center [71, 80] width 104 height 20
click at [91, 110] on div "TextNow: Call + Text Unlimited <com.enflick.android.TextNow>" at bounding box center [72, 119] width 125 height 19
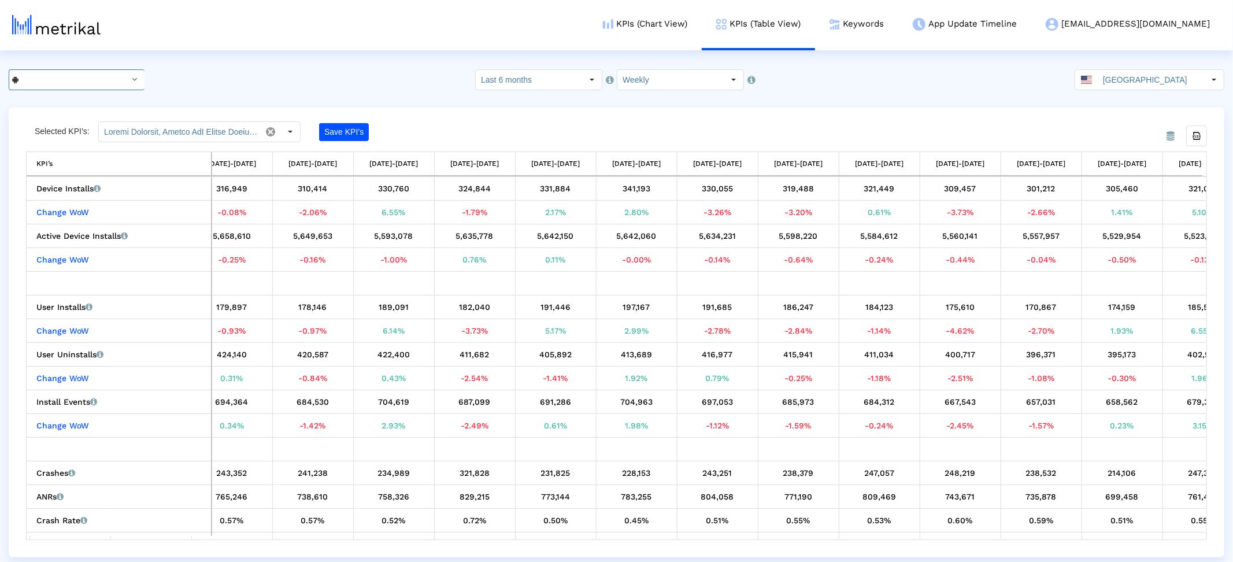
scroll to position [0, 1032]
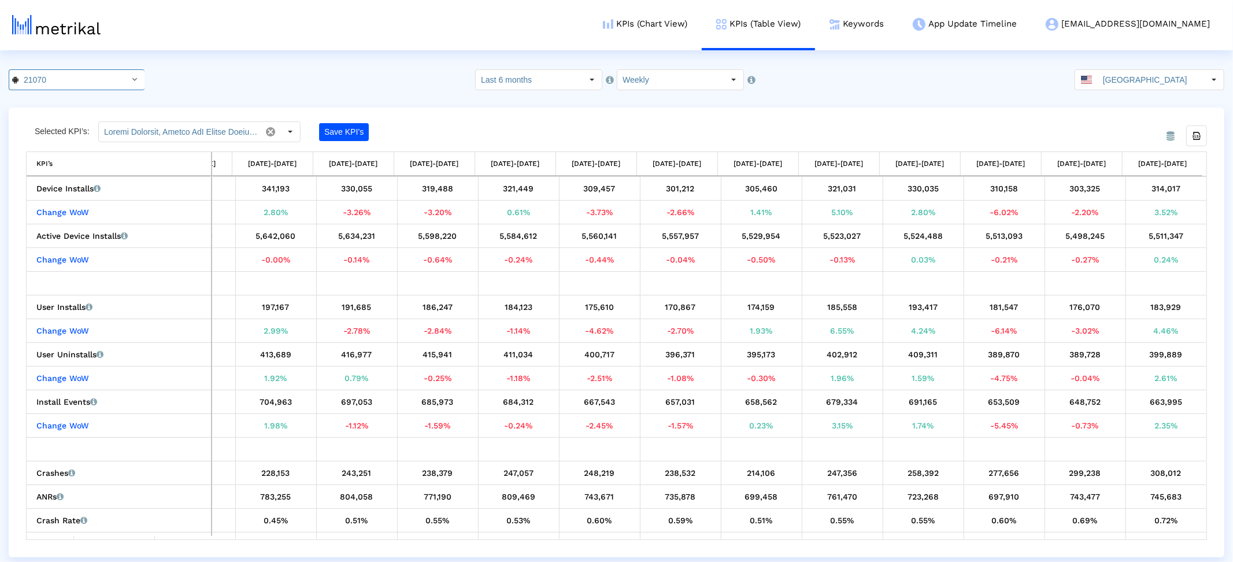
click at [510, 150] on div "Selected KPI’s: Save KPI’s Export all data KPI’s KPI’s 04/06/25-04/12/25 04/13/…" at bounding box center [616, 330] width 1181 height 419
click at [899, 24] on link "Keywords" at bounding box center [856, 24] width 83 height 48
click at [899, 26] on link "Keywords" at bounding box center [856, 24] width 83 height 48
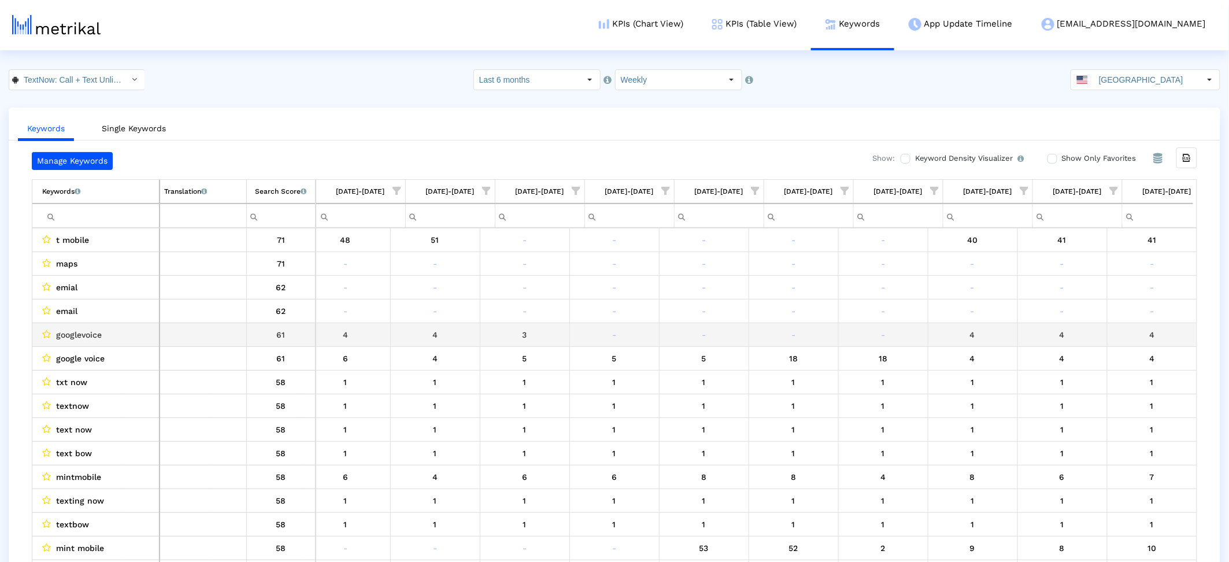
scroll to position [0, 1362]
click at [115, 208] on input "Filter cell" at bounding box center [100, 215] width 117 height 19
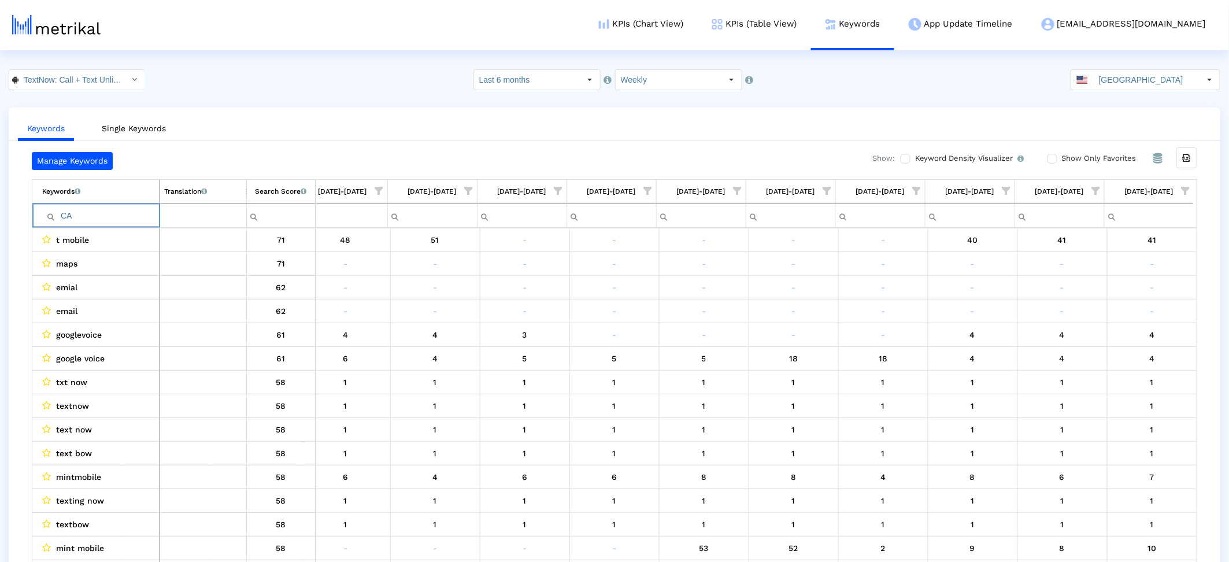
type input "C"
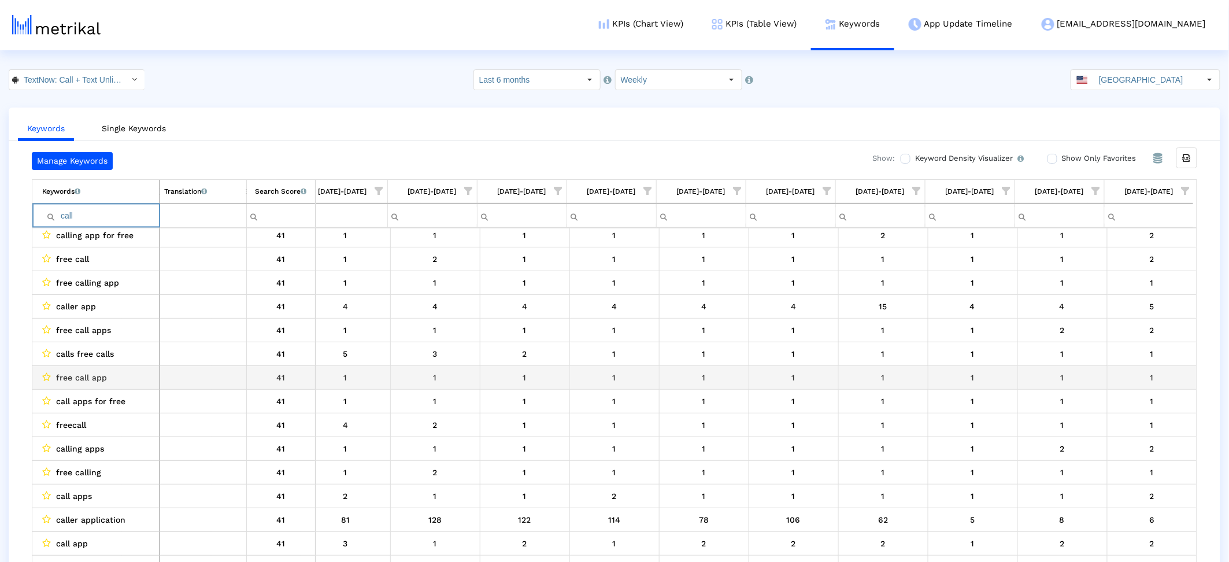
scroll to position [432, 0]
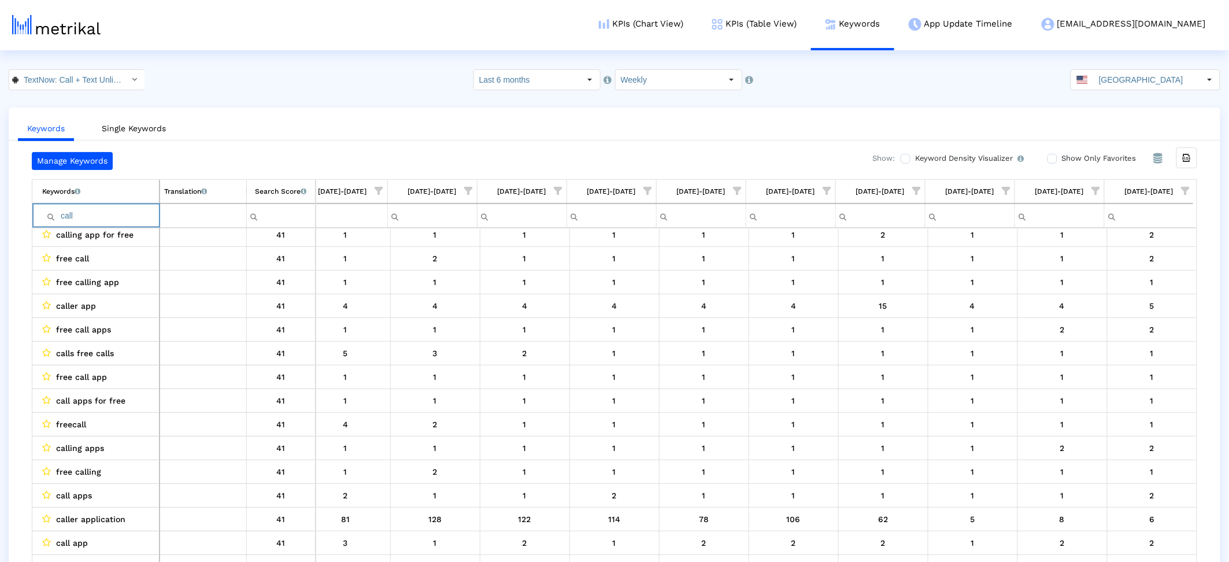
type input "call"
click at [1188, 187] on span "Show filter options for column '09/21/25-09/27/25'" at bounding box center [1186, 191] width 8 height 8
click at [1076, 223] on span "Filter options" at bounding box center [1072, 226] width 13 height 13
drag, startPoint x: 1080, startPoint y: 268, endPoint x: 1103, endPoint y: 358, distance: 93.0
click at [1080, 268] on div "Is One" at bounding box center [1129, 274] width 103 height 23
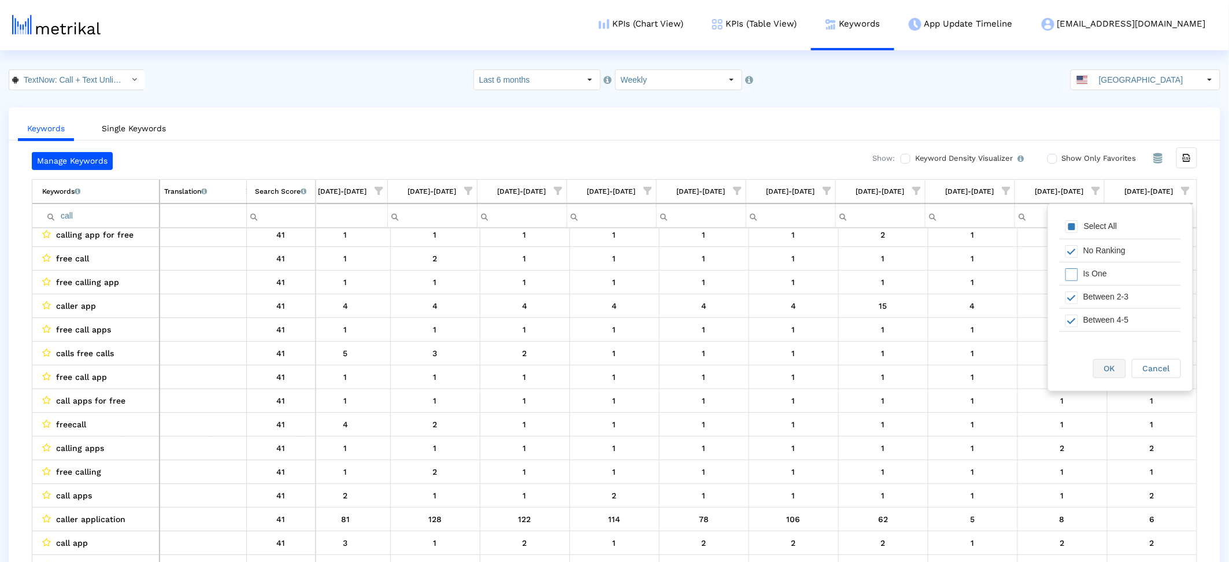
click at [1114, 363] on div "OK" at bounding box center [1110, 369] width 32 height 18
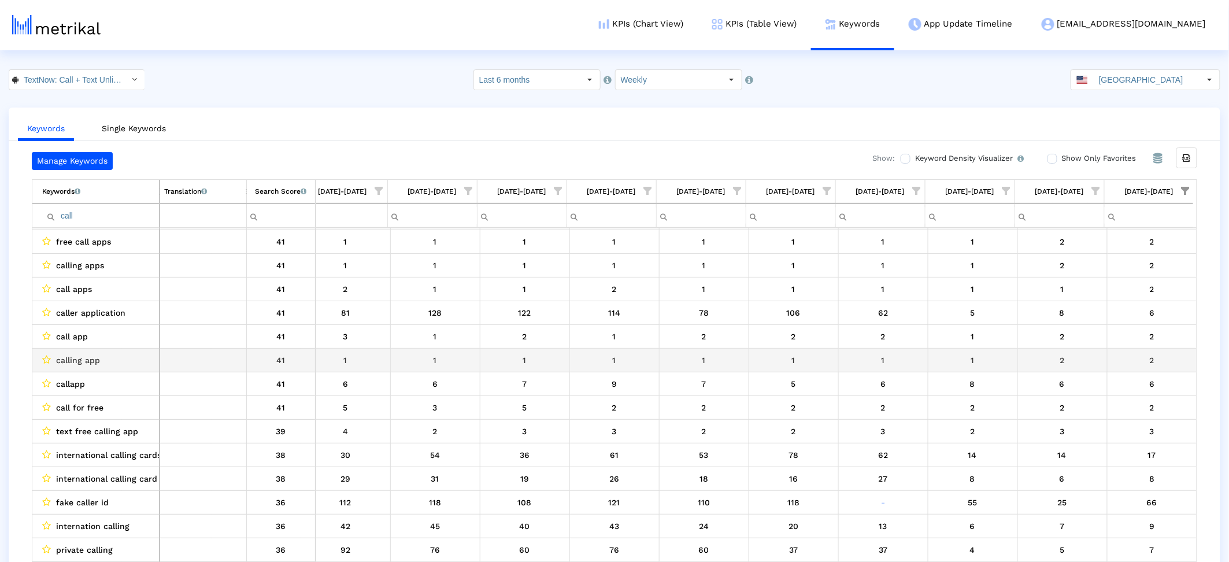
scroll to position [0, 0]
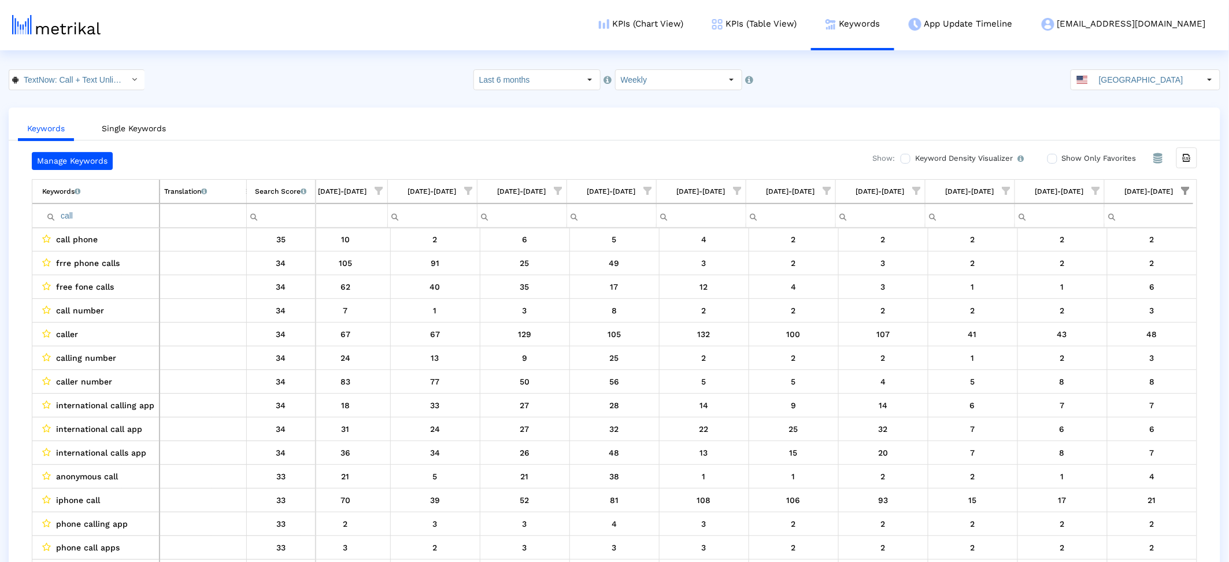
click at [1193, 189] on div "Keywords List of keywords that are currently being tracked in Mobile Action. Tr…" at bounding box center [615, 203] width 1166 height 49
click at [1190, 190] on span "Show filter options for column '09/21/25-09/27/25'" at bounding box center [1186, 191] width 8 height 8
click at [1068, 302] on span "Filter options" at bounding box center [1072, 297] width 13 height 13
click at [1106, 369] on span "OK" at bounding box center [1109, 368] width 11 height 9
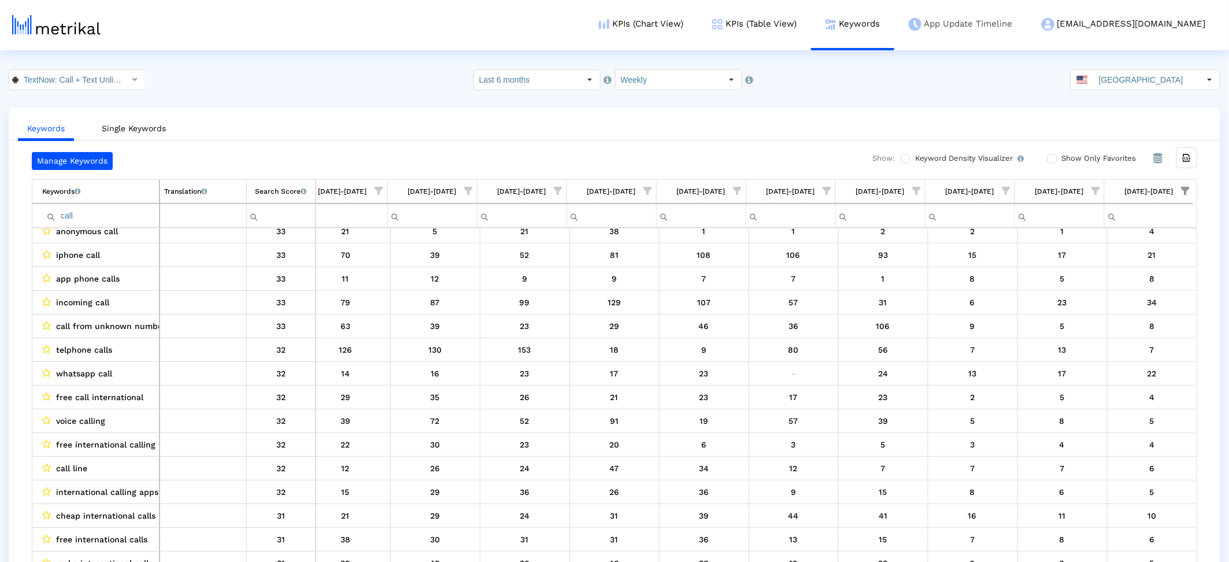
scroll to position [905, 0]
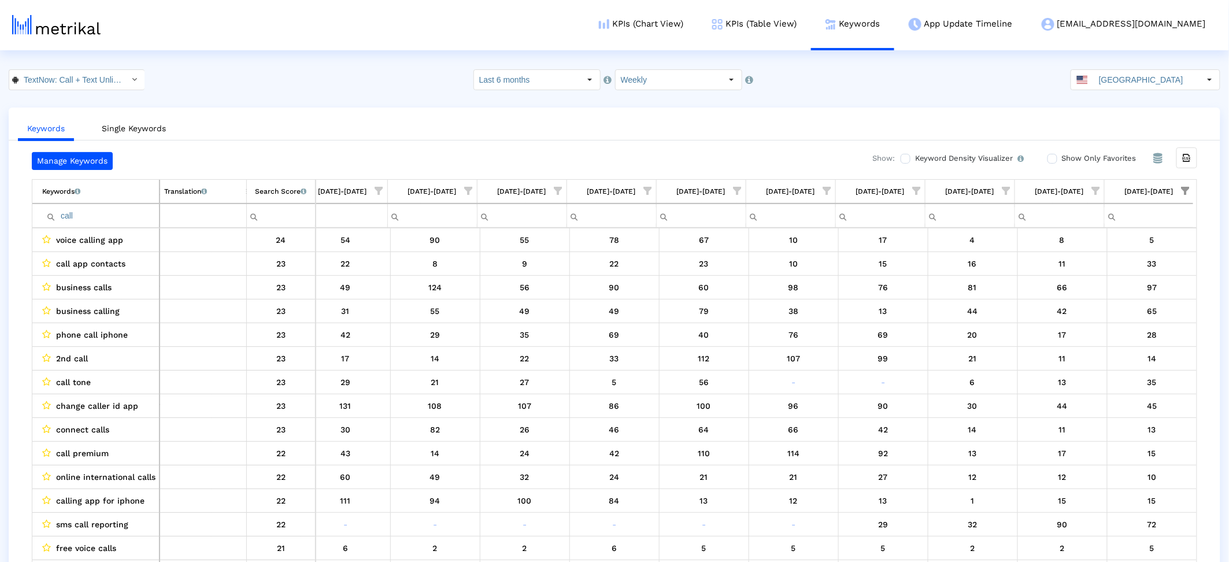
click at [69, 356] on span "2nd call" at bounding box center [72, 358] width 32 height 15
click at [811, 14] on link "KPIs (Table View)" at bounding box center [754, 24] width 113 height 48
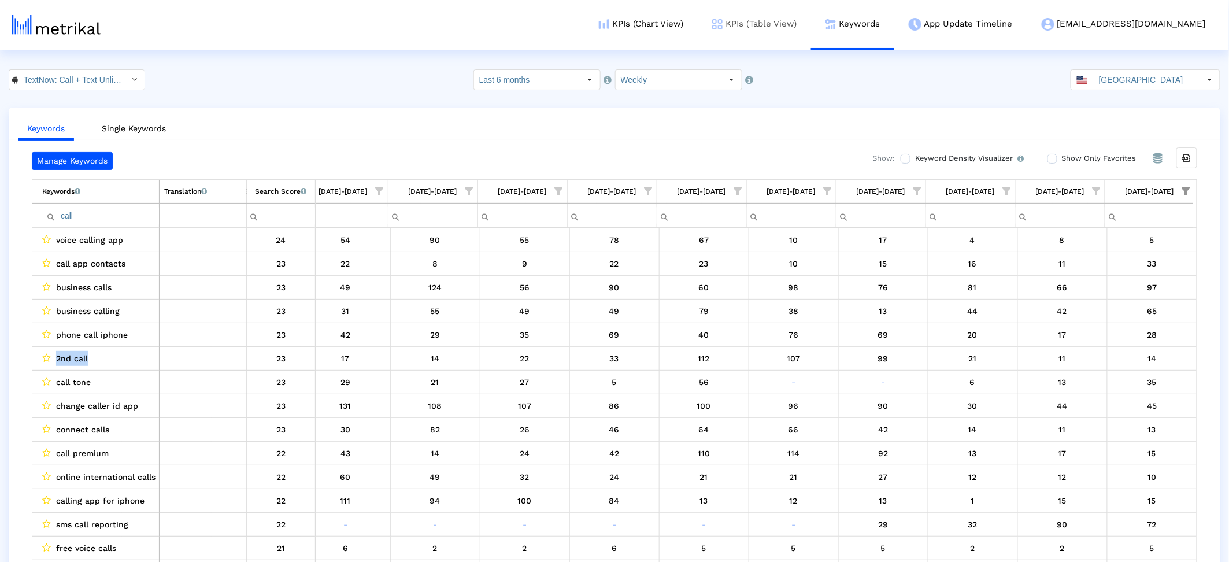
click at [811, 17] on link "KPIs (Table View)" at bounding box center [754, 24] width 113 height 48
click at [811, 28] on link "KPIs (Table View)" at bounding box center [754, 24] width 113 height 48
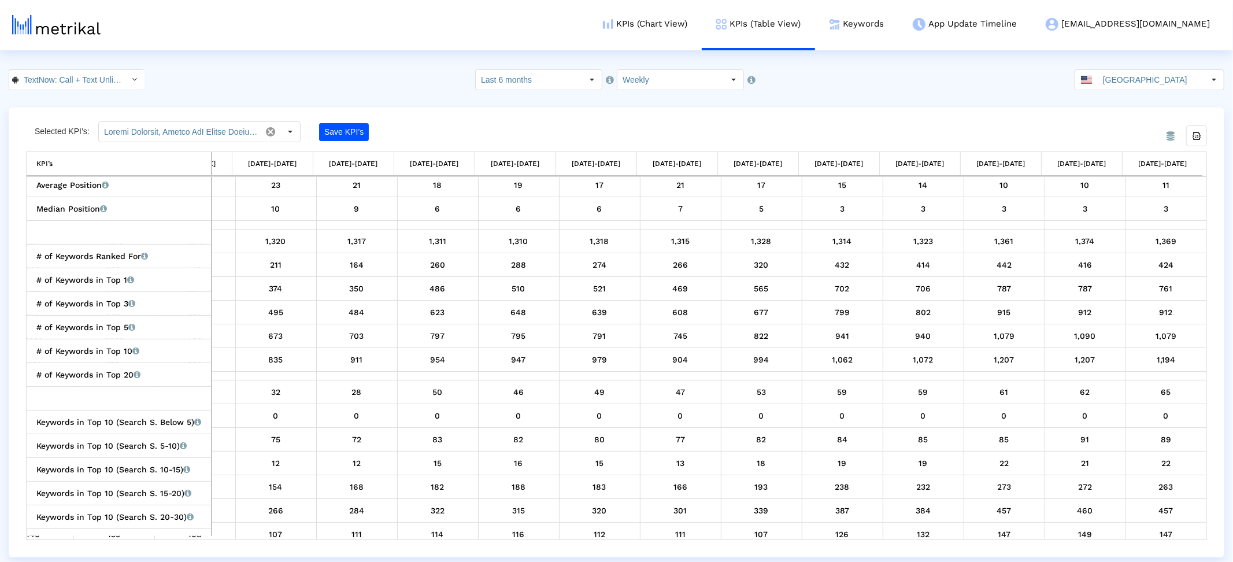
scroll to position [804, 0]
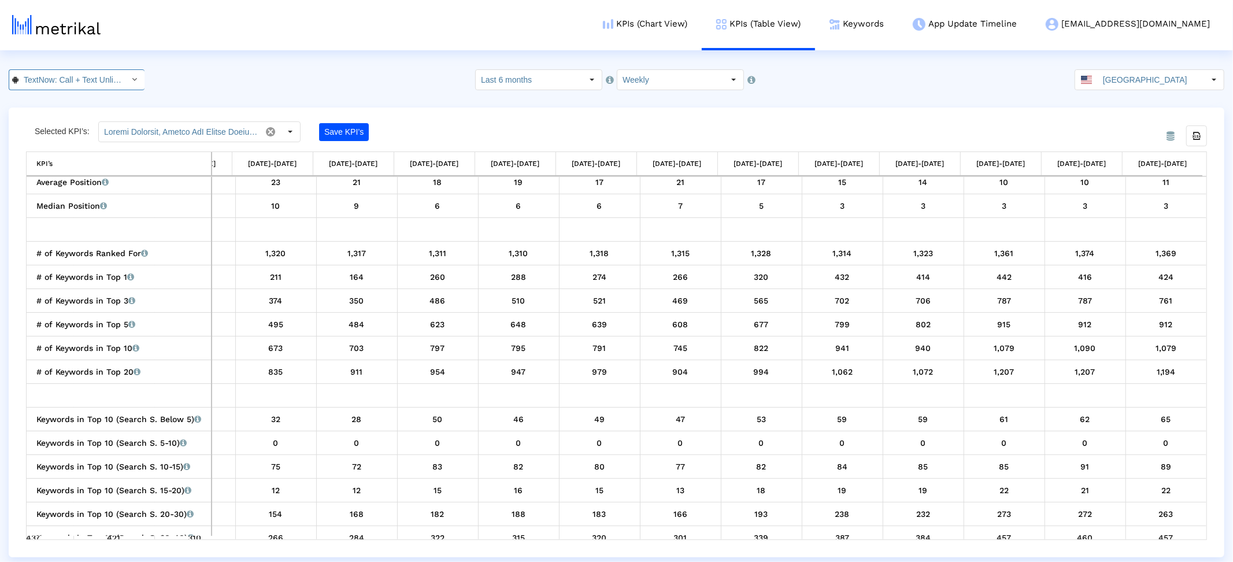
click at [55, 86] on input "TextNow: Call + Text Unlimited < com.enflick.android.TextNow >" at bounding box center [71, 80] width 104 height 20
click at [55, 105] on div "TextNow: Call + Text Unlimited <314716233>" at bounding box center [72, 100] width 115 height 11
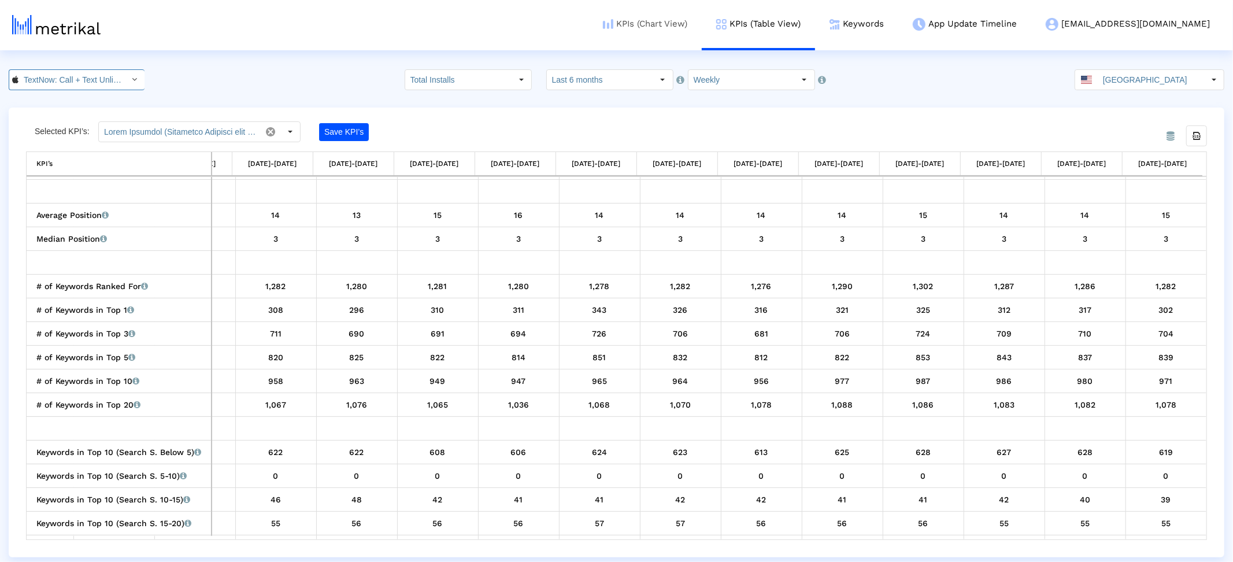
scroll to position [0, 77]
